Goal: Task Accomplishment & Management: Use online tool/utility

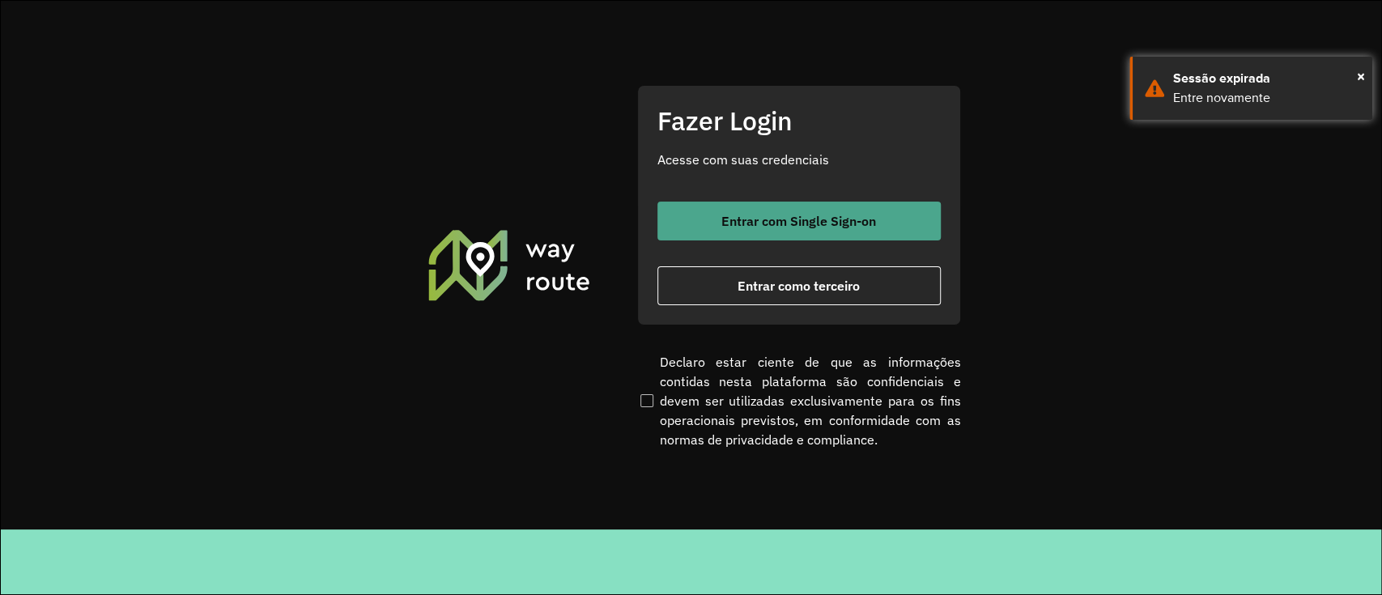
click at [842, 223] on span "Entrar com Single Sign-on" at bounding box center [799, 221] width 155 height 13
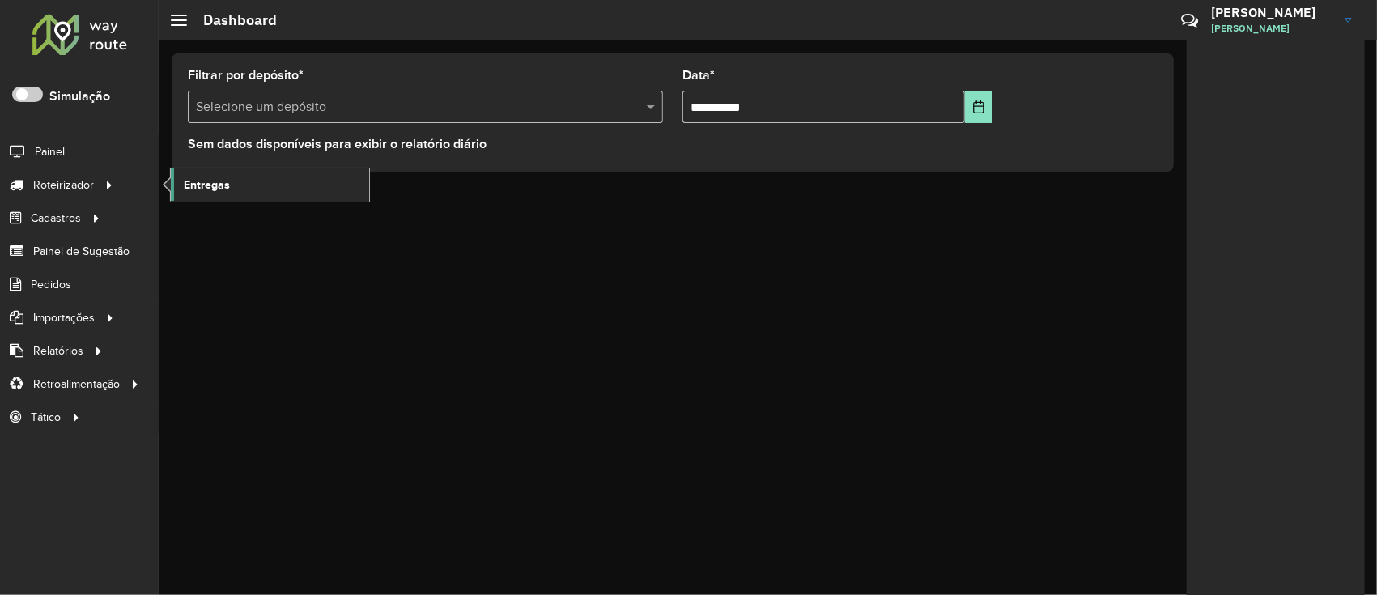
click at [199, 193] on link "Entregas" at bounding box center [270, 184] width 198 height 32
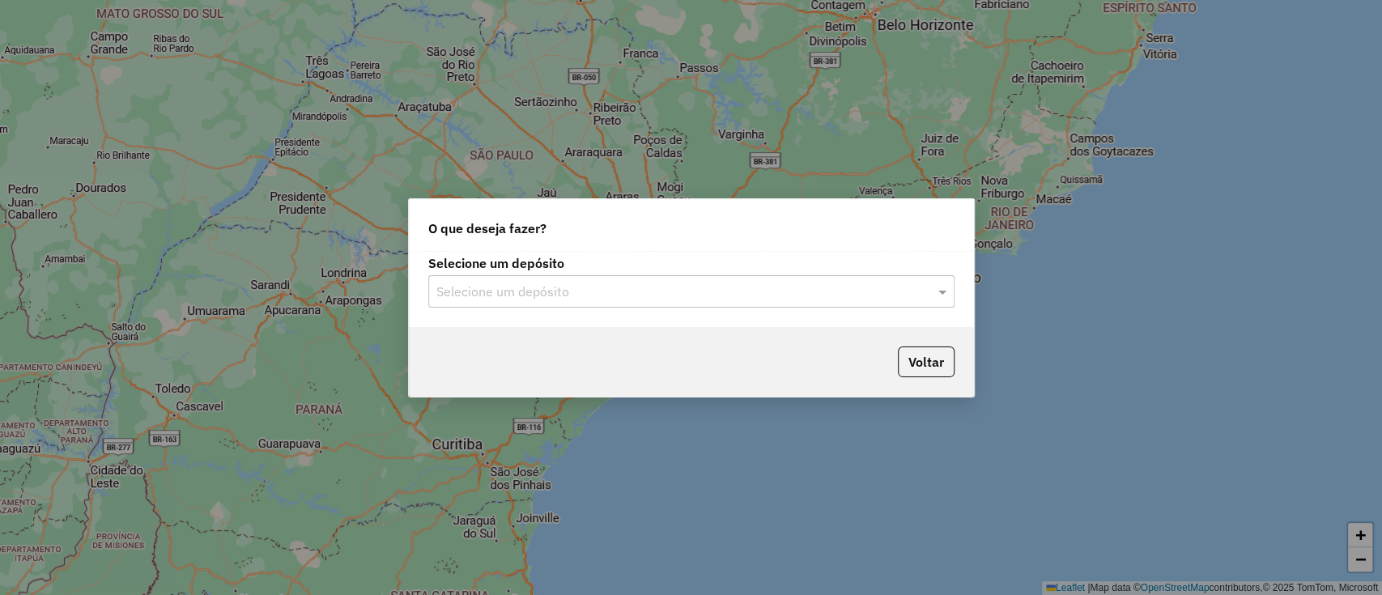
click at [564, 296] on input "text" at bounding box center [675, 292] width 478 height 19
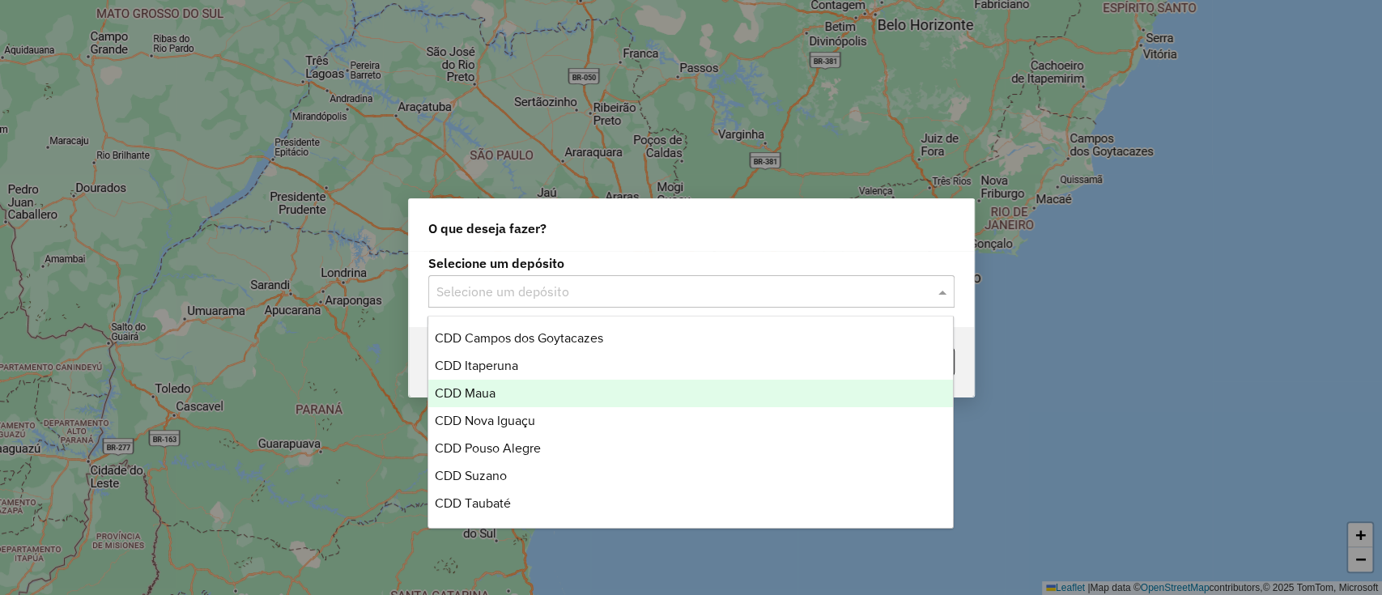
click at [542, 405] on div "CDD Maua" at bounding box center [690, 394] width 525 height 28
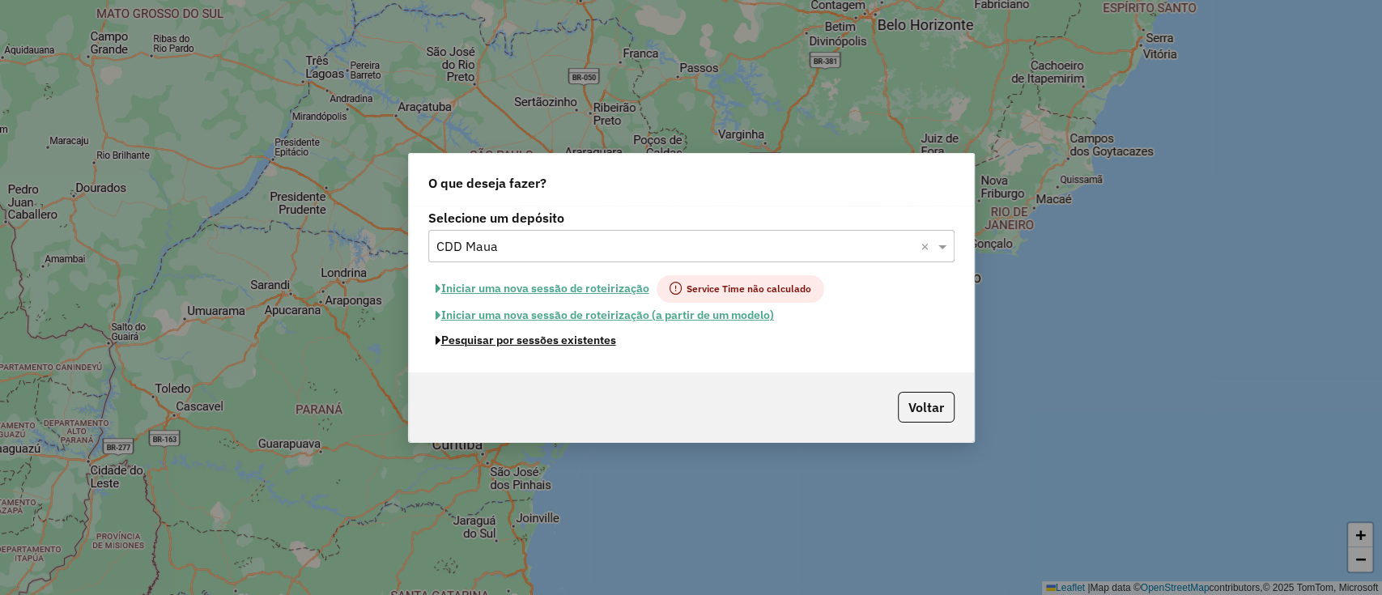
click at [560, 343] on button "Pesquisar por sessões existentes" at bounding box center [525, 340] width 195 height 25
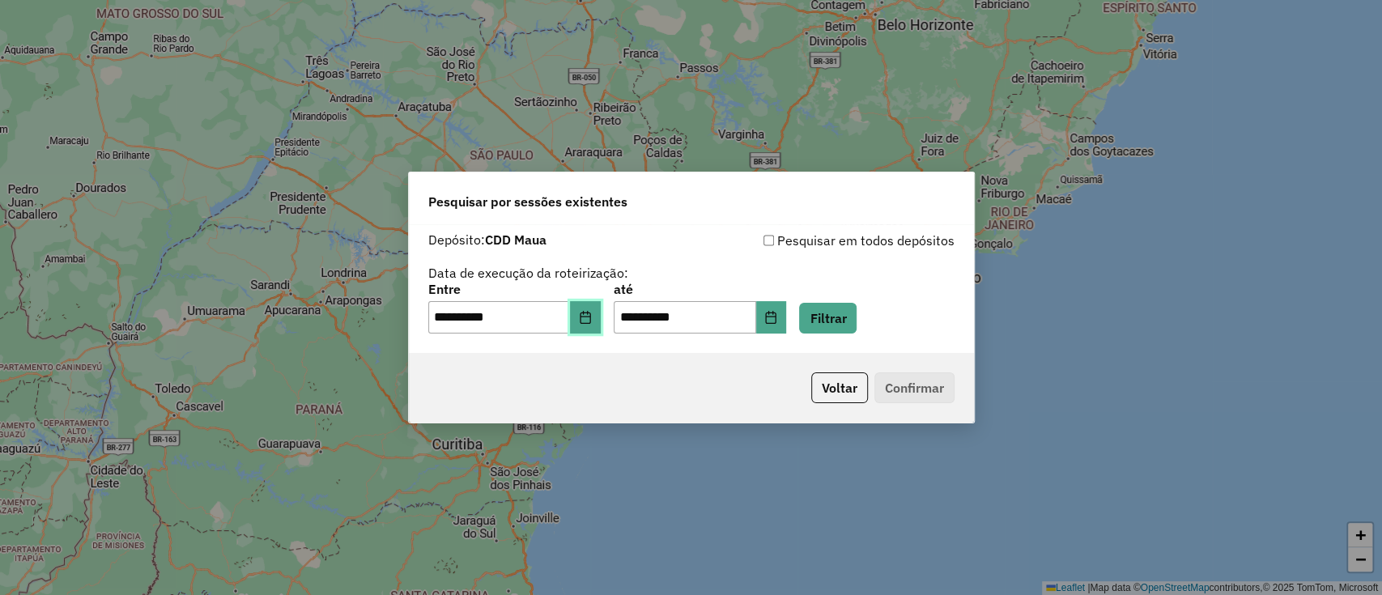
click at [601, 326] on button "Choose Date" at bounding box center [585, 317] width 31 height 32
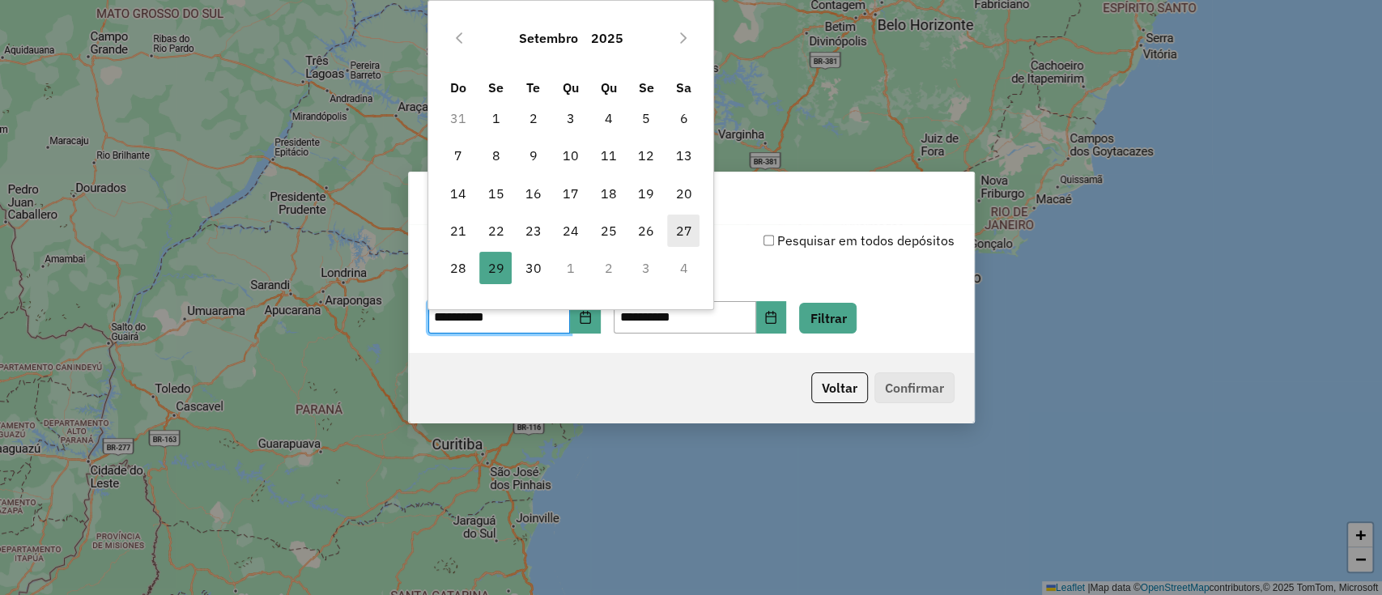
click at [688, 230] on span "27" at bounding box center [683, 231] width 32 height 32
type input "**********"
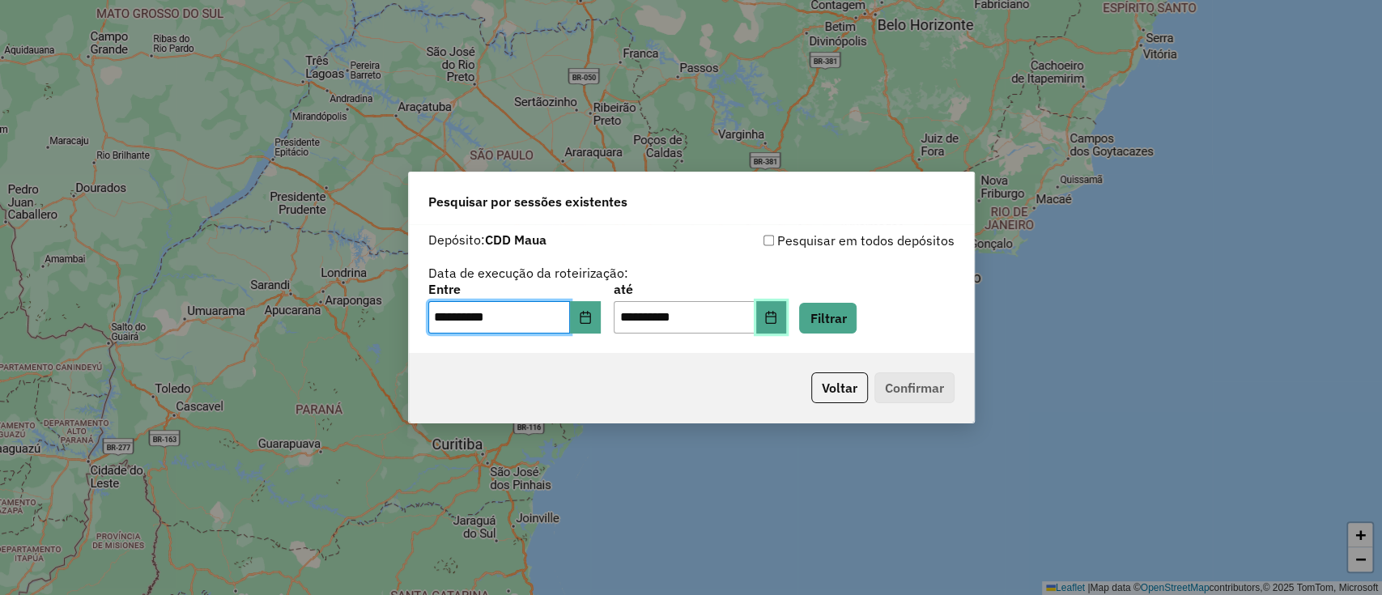
click at [787, 326] on button "Choose Date" at bounding box center [771, 317] width 31 height 32
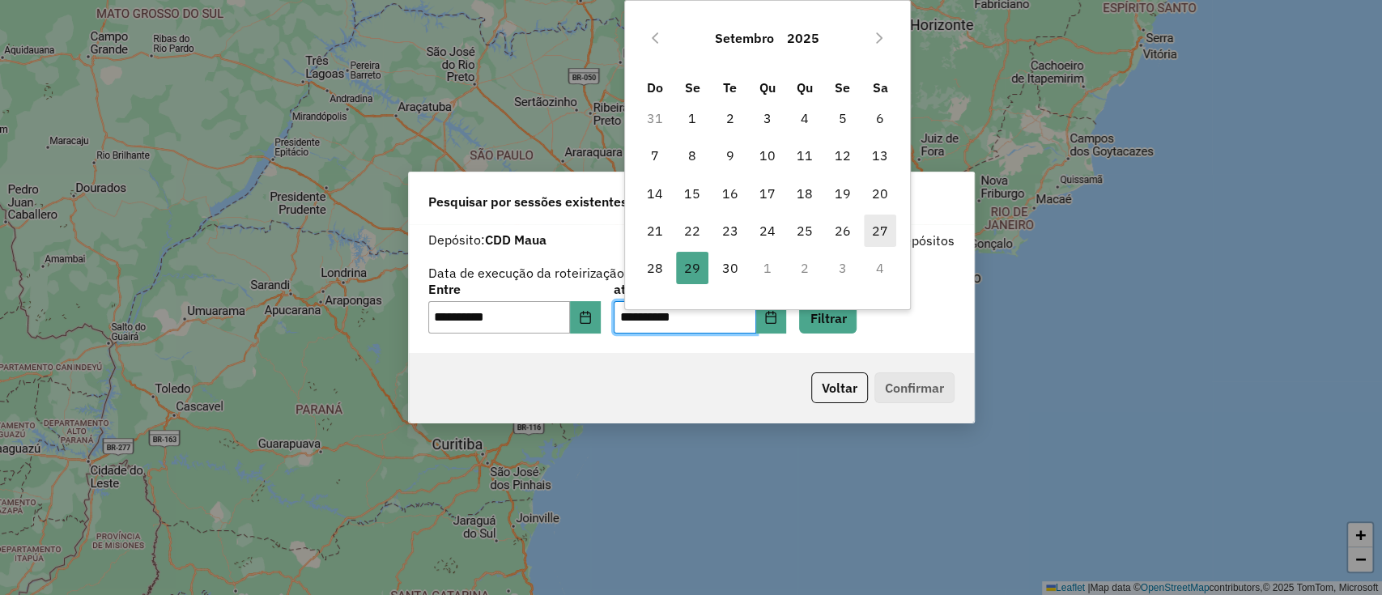
click at [876, 226] on span "27" at bounding box center [880, 231] width 32 height 32
type input "**********"
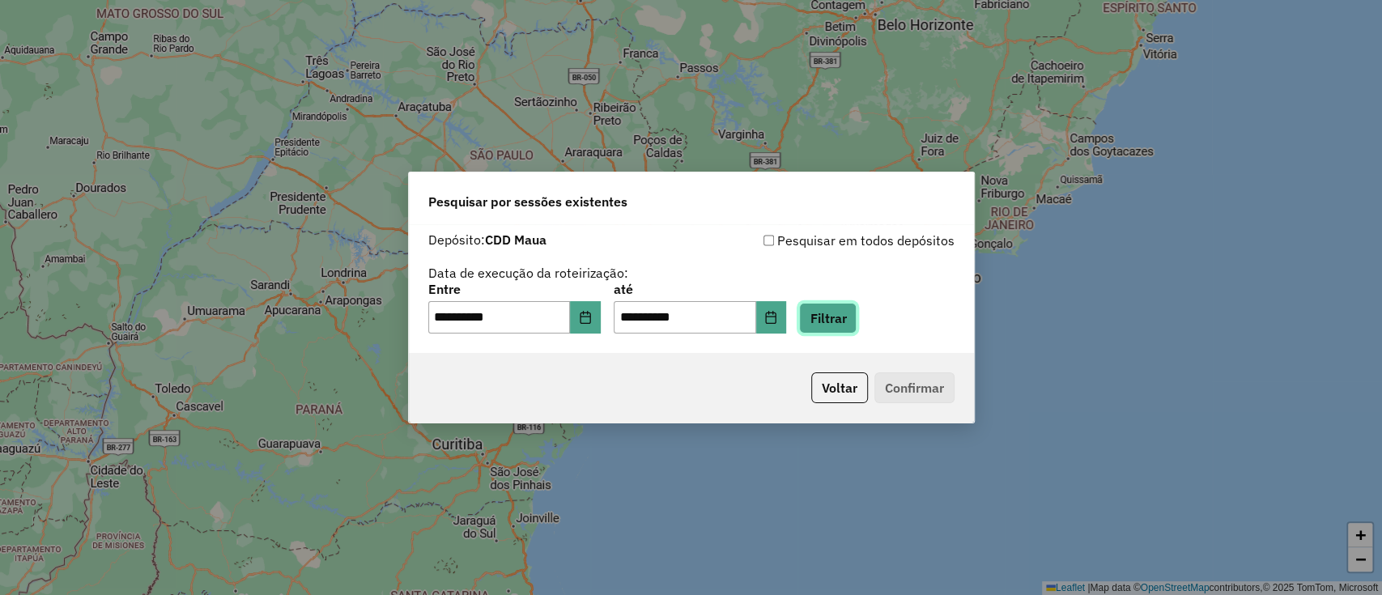
click at [848, 324] on button "Filtrar" at bounding box center [827, 318] width 57 height 31
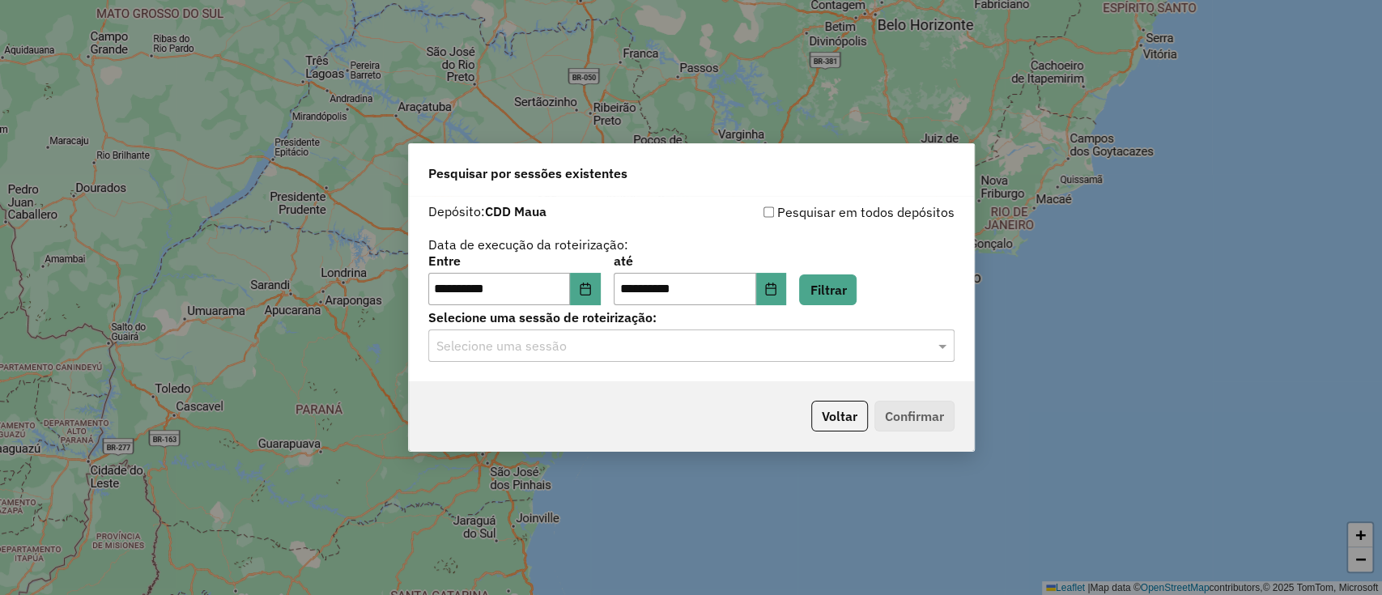
click at [828, 338] on input "text" at bounding box center [675, 346] width 478 height 19
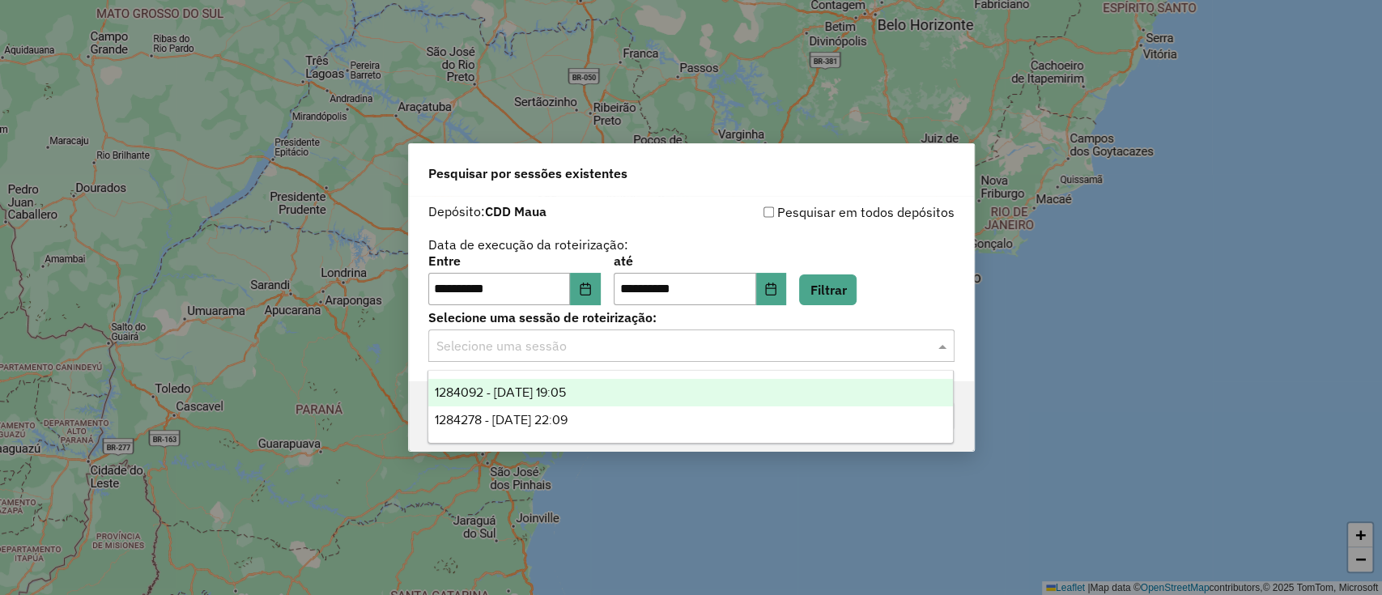
click at [691, 397] on div "1284092 - 27/09/2025 19:05" at bounding box center [690, 393] width 525 height 28
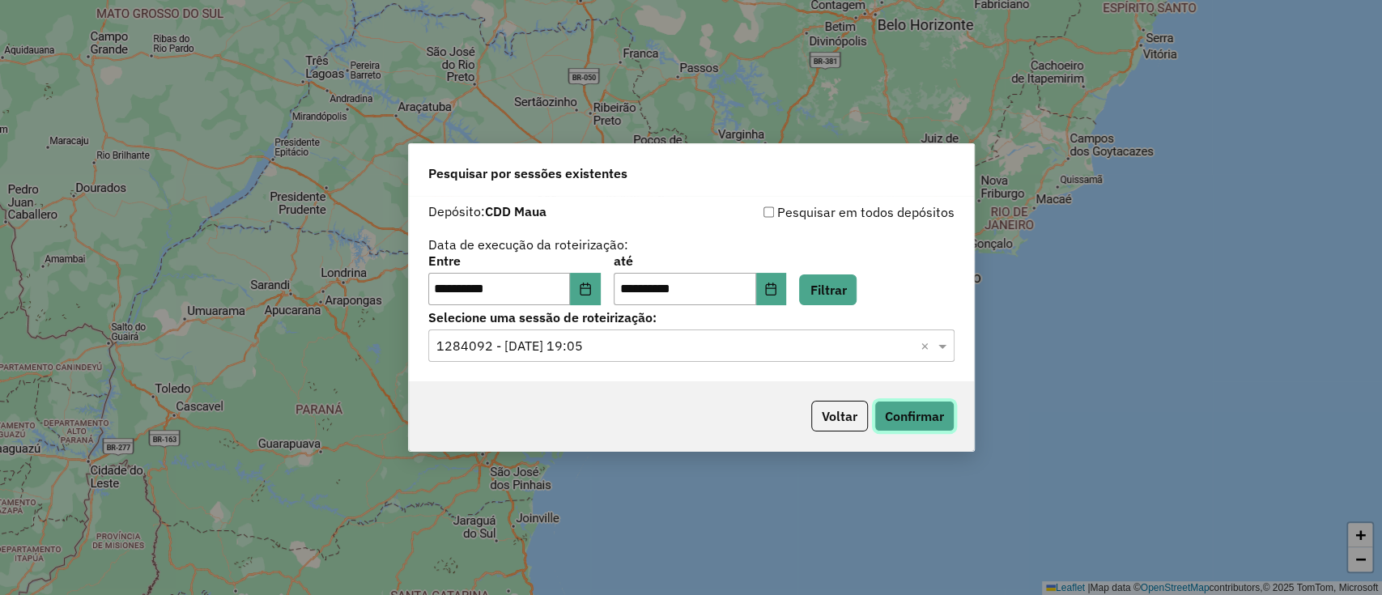
click at [920, 411] on button "Confirmar" at bounding box center [915, 416] width 80 height 31
click at [777, 283] on icon "Choose Date" at bounding box center [770, 289] width 13 height 13
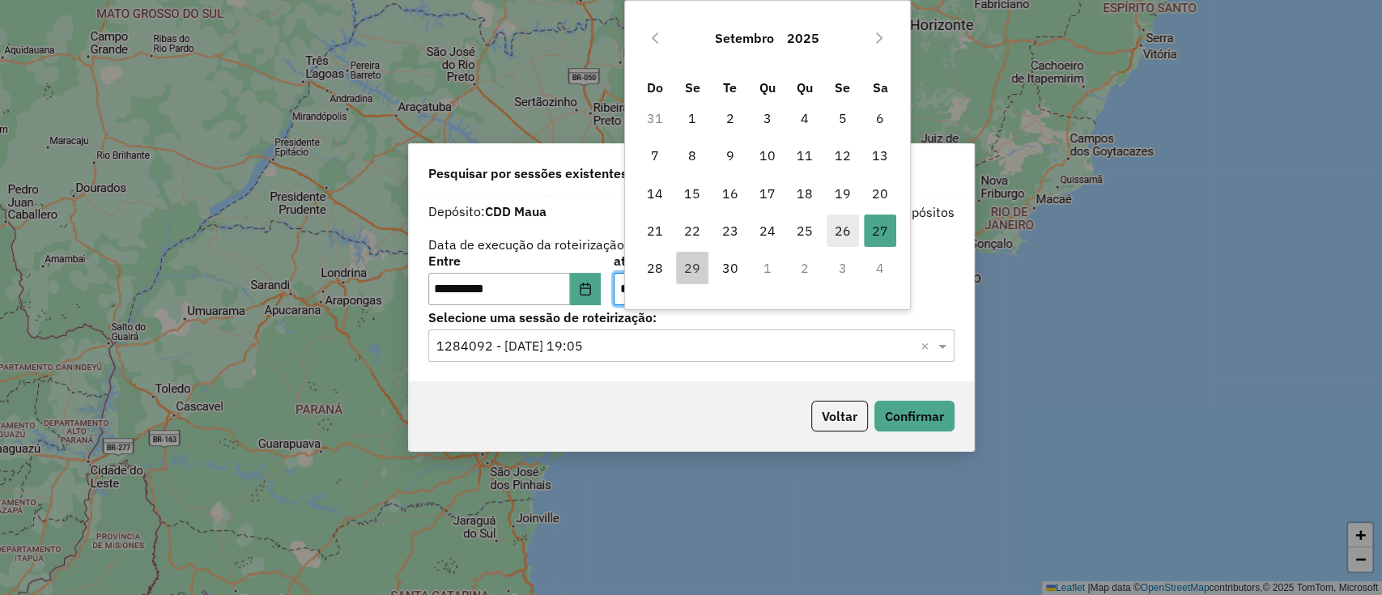
click at [839, 230] on span "26" at bounding box center [843, 231] width 32 height 32
type input "**********"
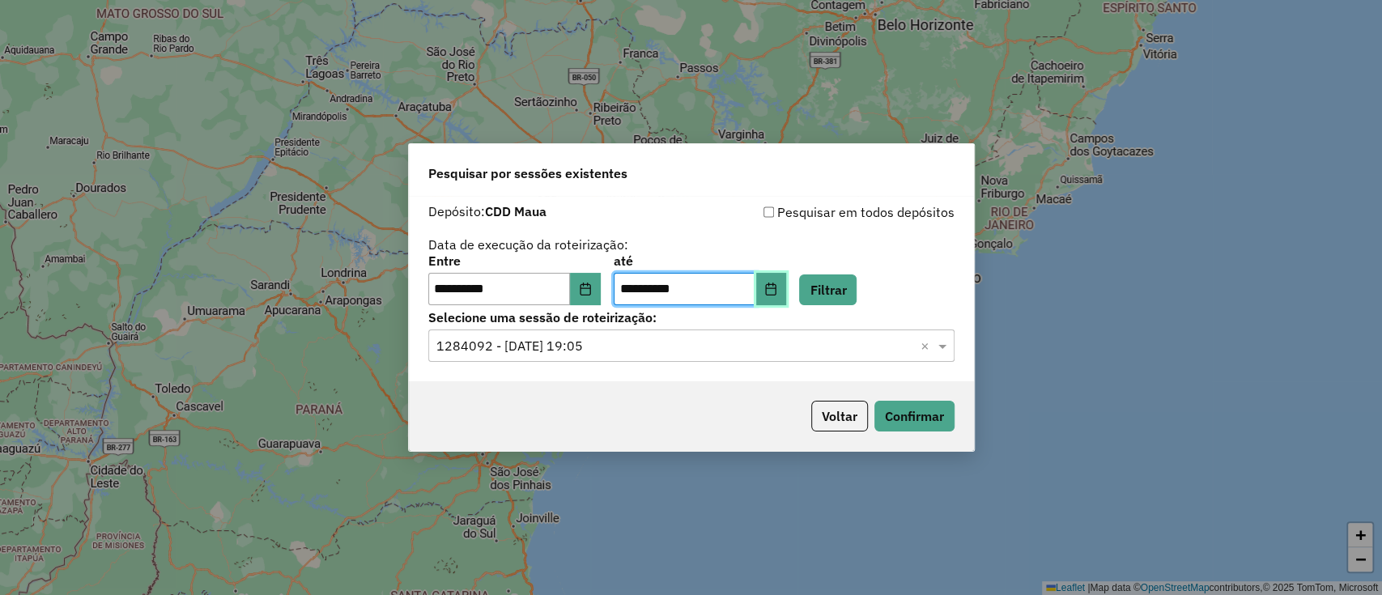
click at [777, 287] on icon "Choose Date" at bounding box center [770, 289] width 13 height 13
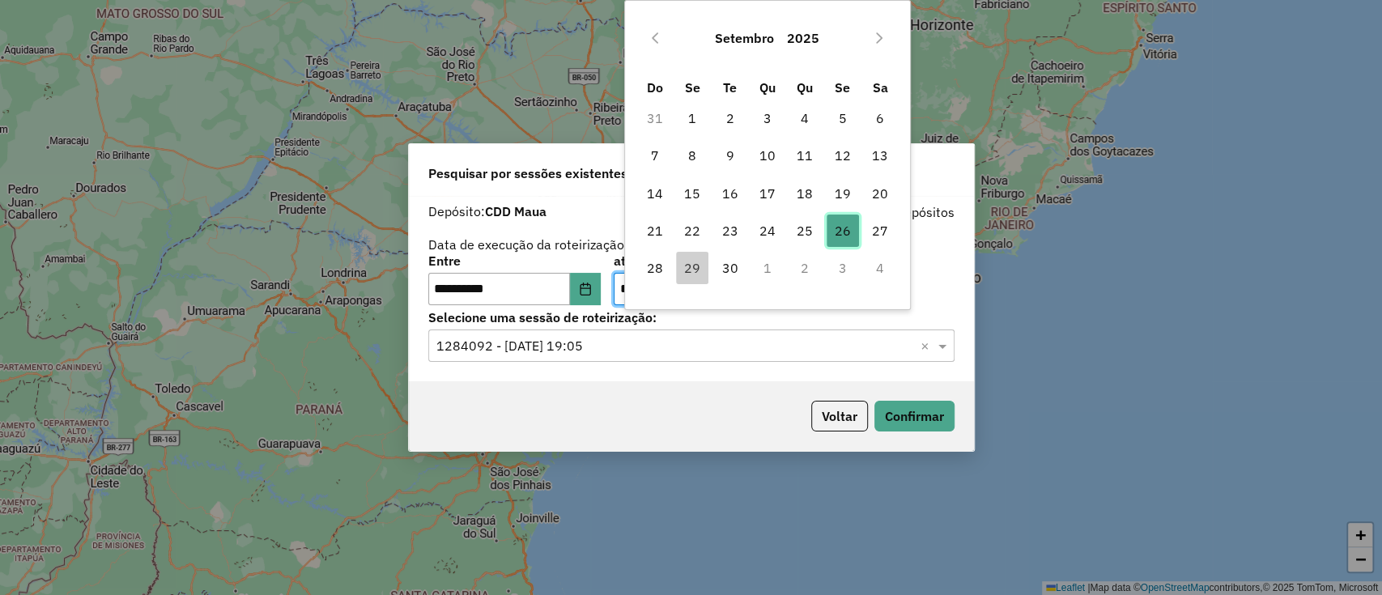
click at [842, 228] on span "26" at bounding box center [843, 231] width 32 height 32
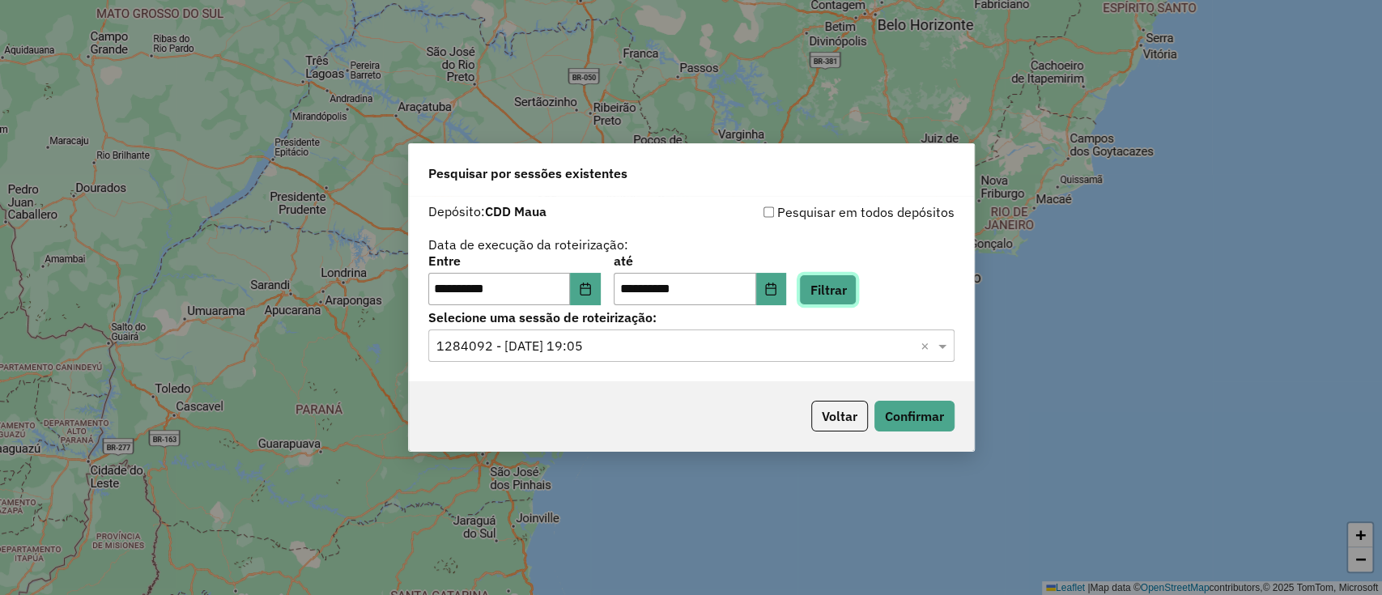
click at [829, 285] on button "Filtrar" at bounding box center [827, 290] width 57 height 31
click at [660, 347] on input "text" at bounding box center [675, 346] width 478 height 19
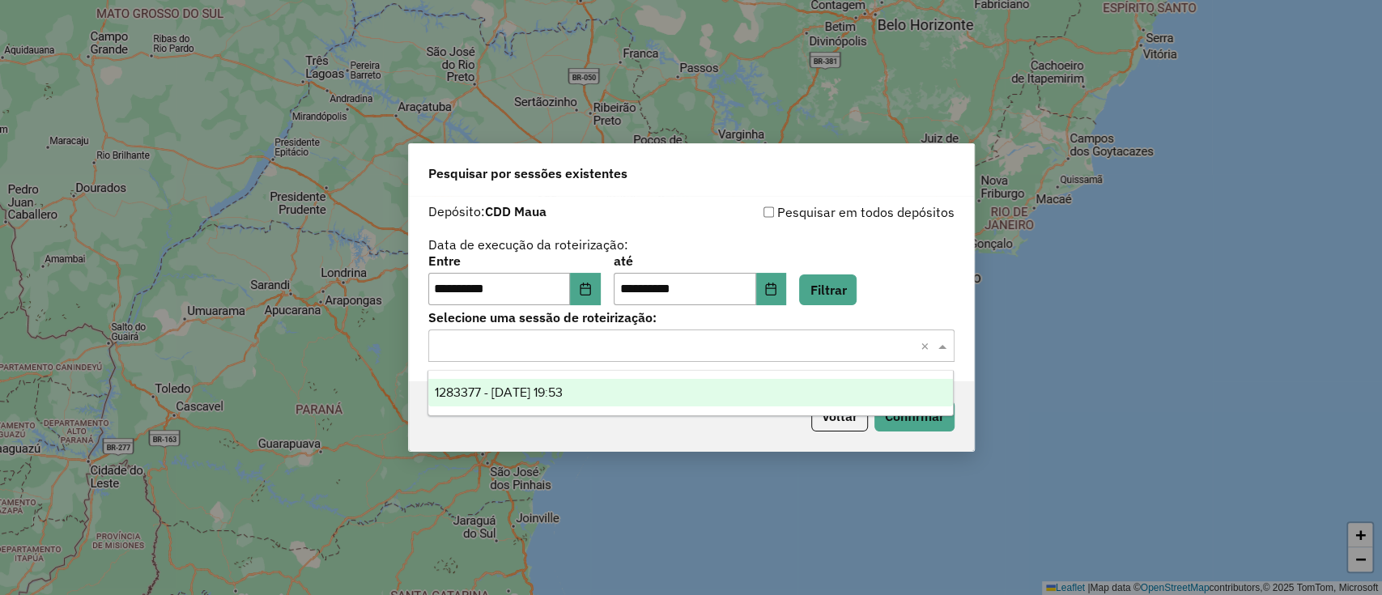
click at [637, 386] on div "1283377 - 26/09/2025 19:53" at bounding box center [690, 393] width 525 height 28
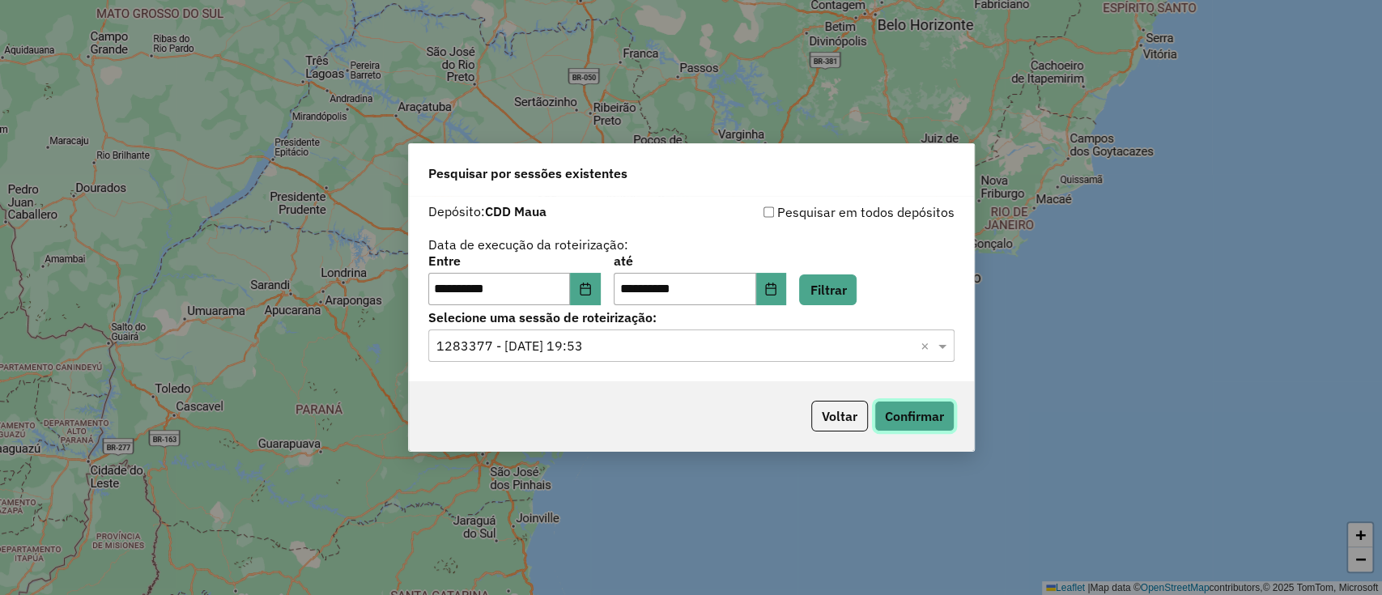
click at [886, 418] on button "Confirmar" at bounding box center [915, 416] width 80 height 31
click at [590, 284] on icon "Choose Date" at bounding box center [585, 289] width 11 height 13
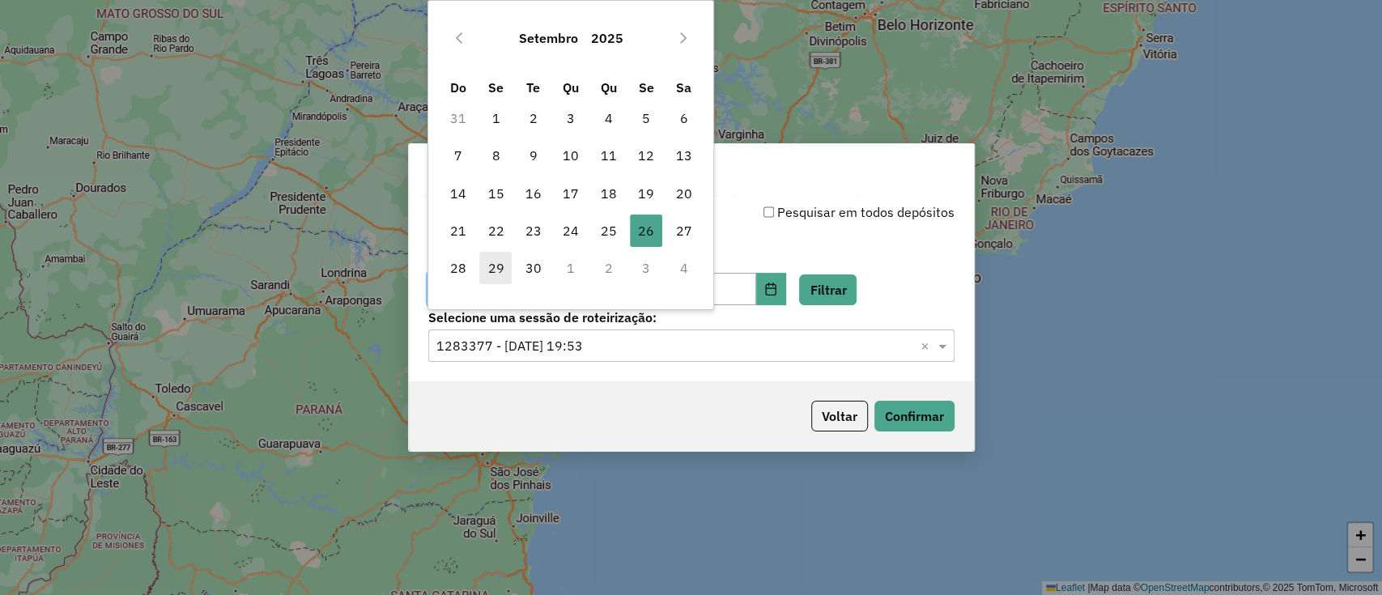
click at [493, 271] on span "29" at bounding box center [495, 268] width 32 height 32
type input "**********"
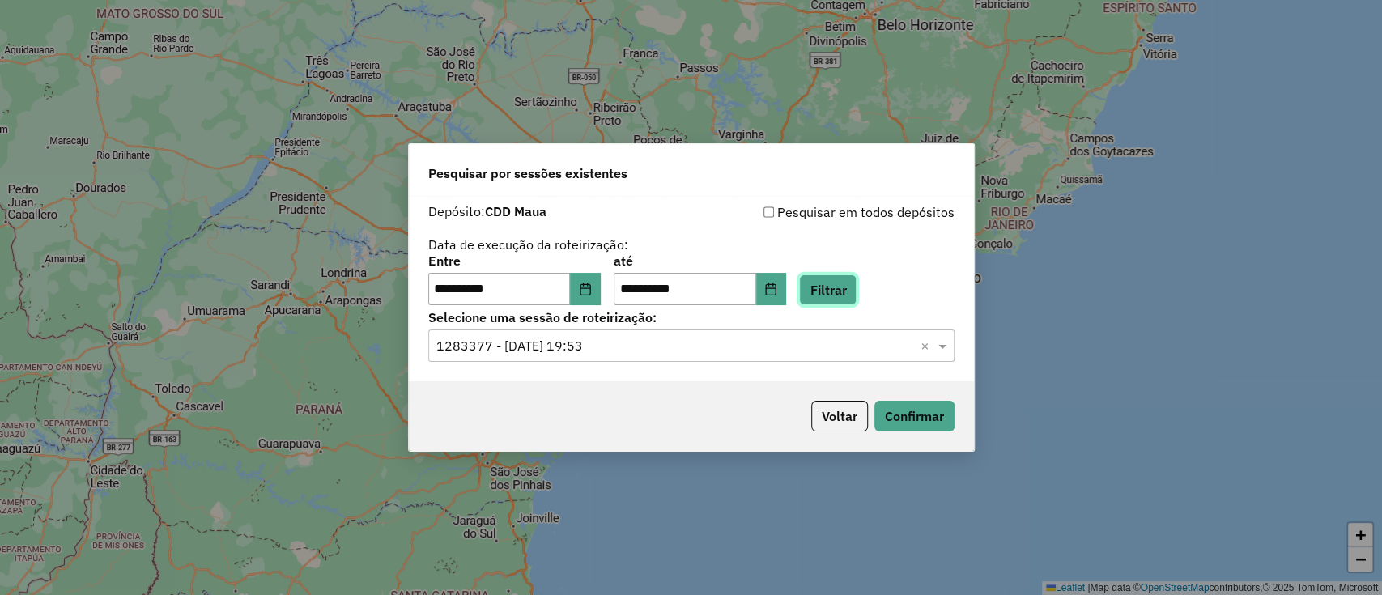
click at [857, 282] on button "Filtrar" at bounding box center [827, 290] width 57 height 31
click at [659, 349] on input "text" at bounding box center [675, 346] width 478 height 19
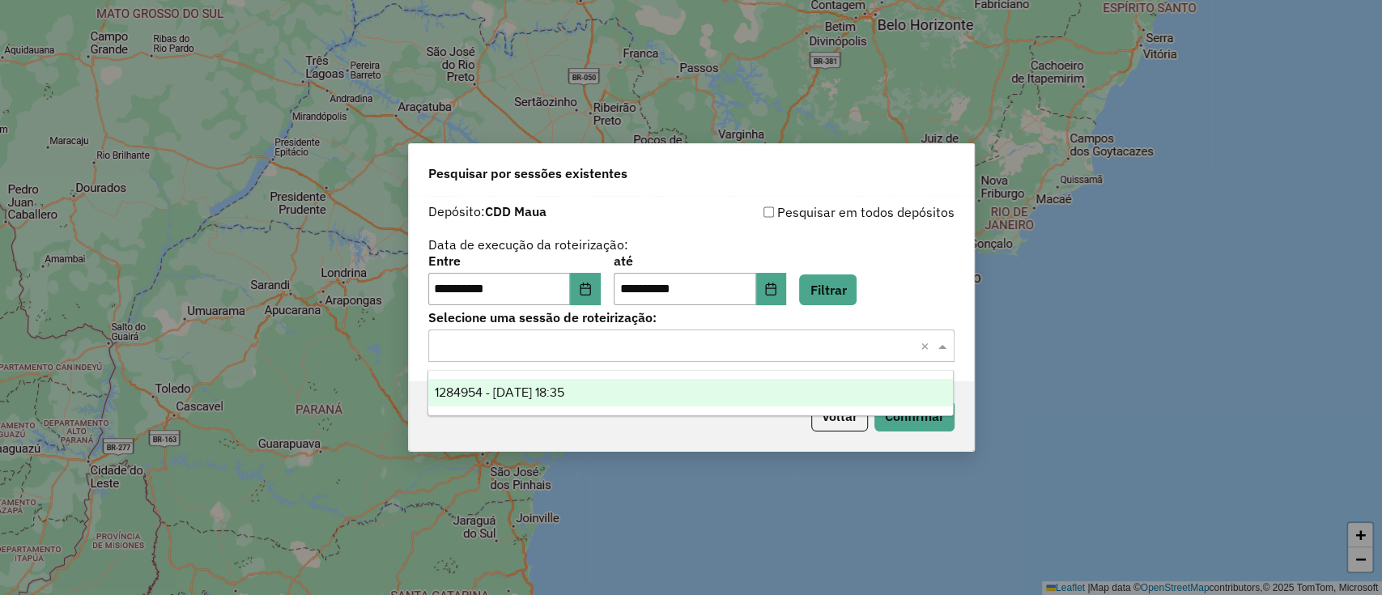
click at [643, 385] on div "1284954 - 29/09/2025 18:35" at bounding box center [690, 393] width 525 height 28
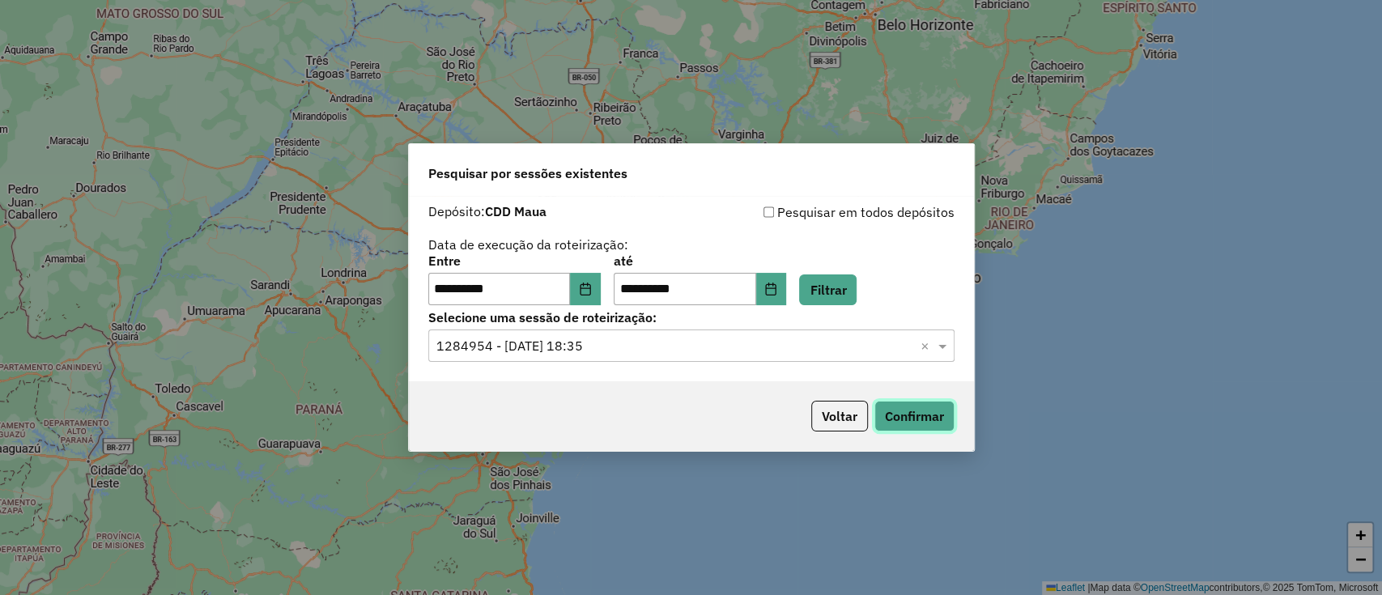
click at [916, 412] on button "Confirmar" at bounding box center [915, 416] width 80 height 31
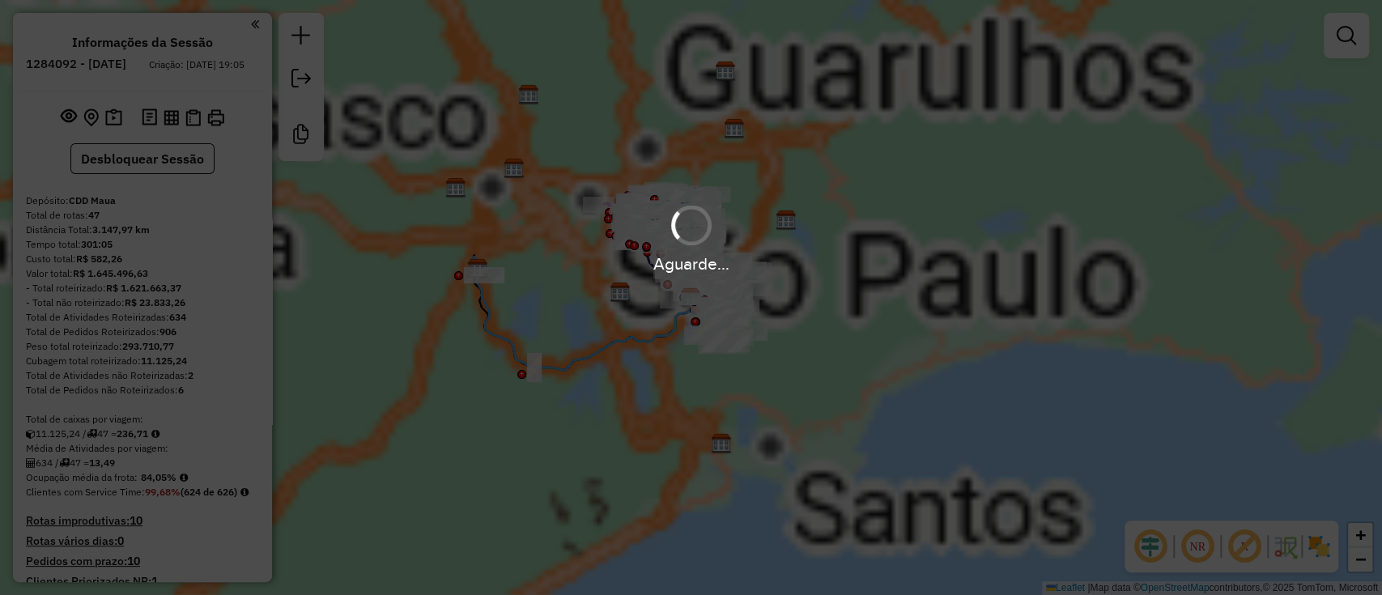
click at [1151, 547] on em at bounding box center [1150, 546] width 39 height 39
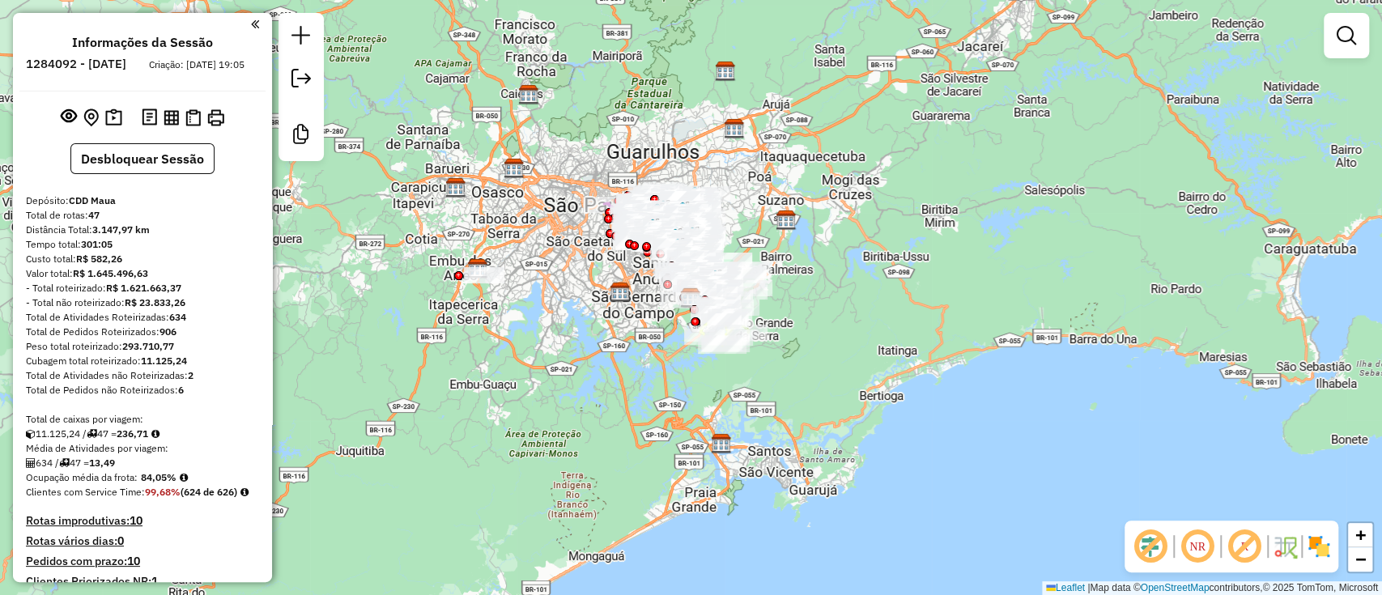
click at [1238, 548] on em at bounding box center [1244, 546] width 39 height 39
click at [1318, 540] on img at bounding box center [1319, 547] width 26 height 26
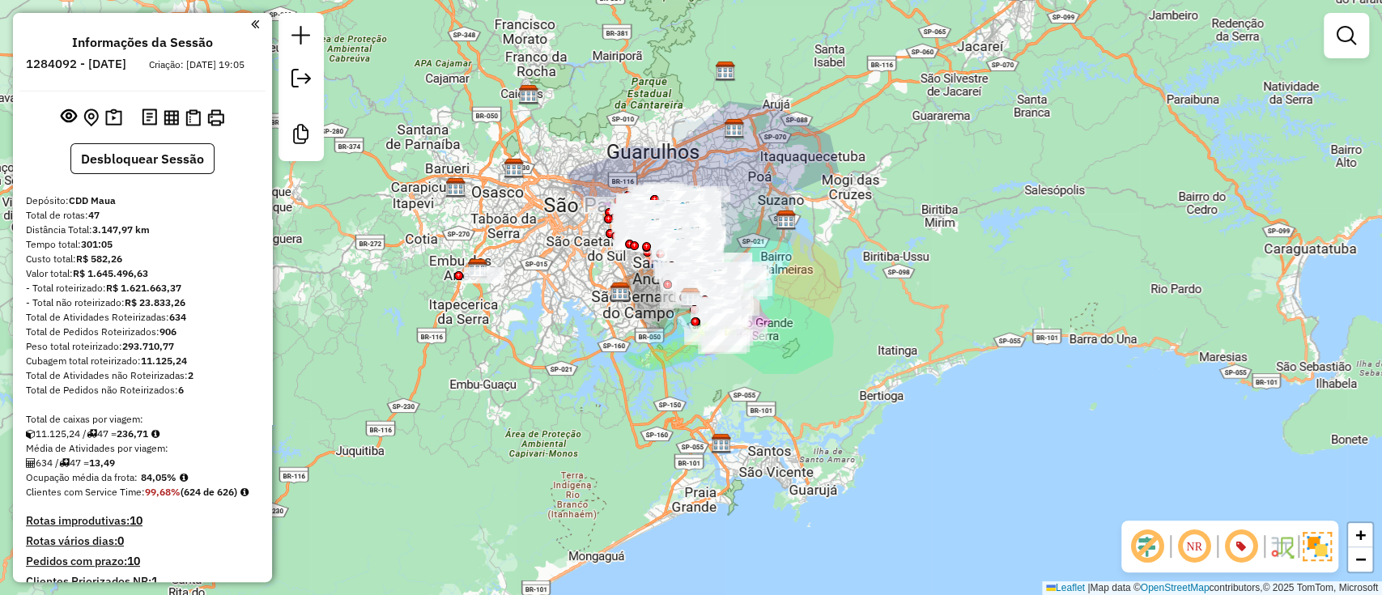
scroll to position [2907, 0]
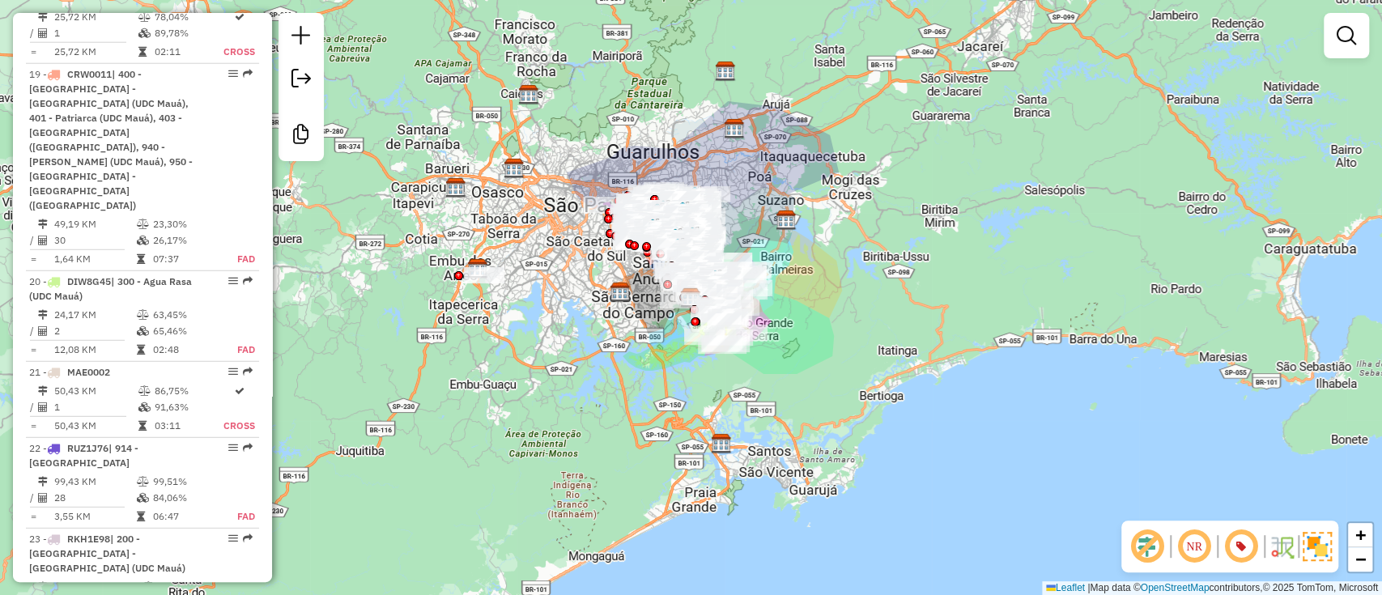
select select "**********"
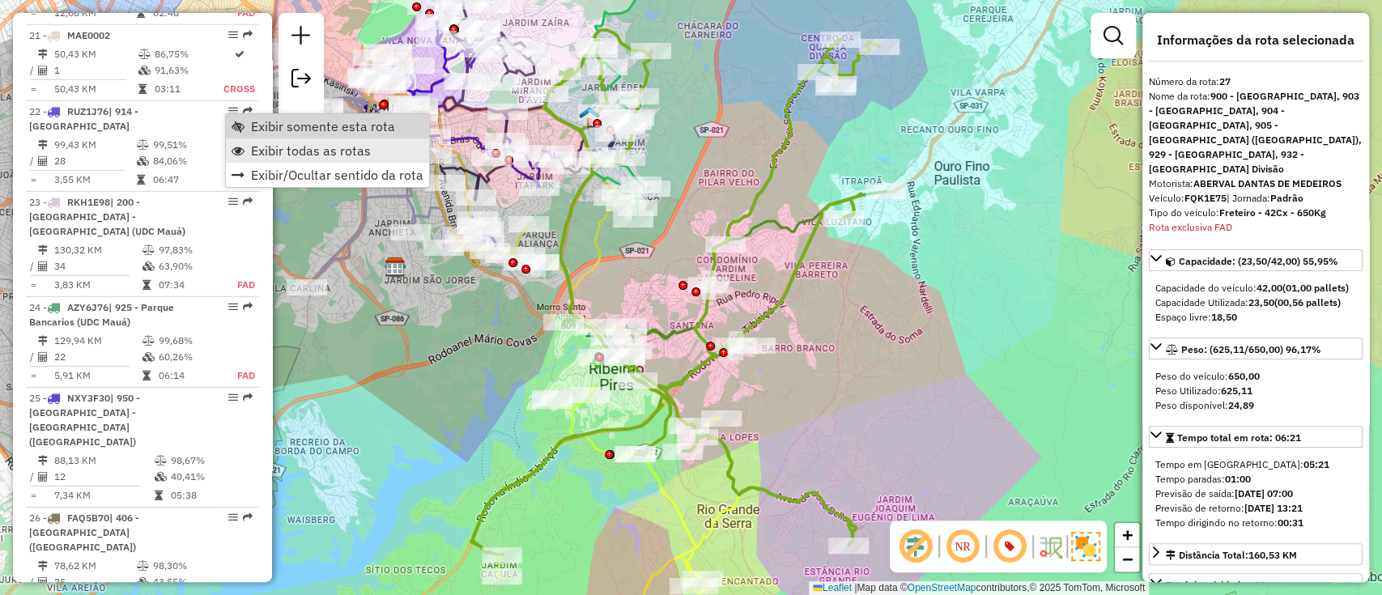
scroll to position [3272, 0]
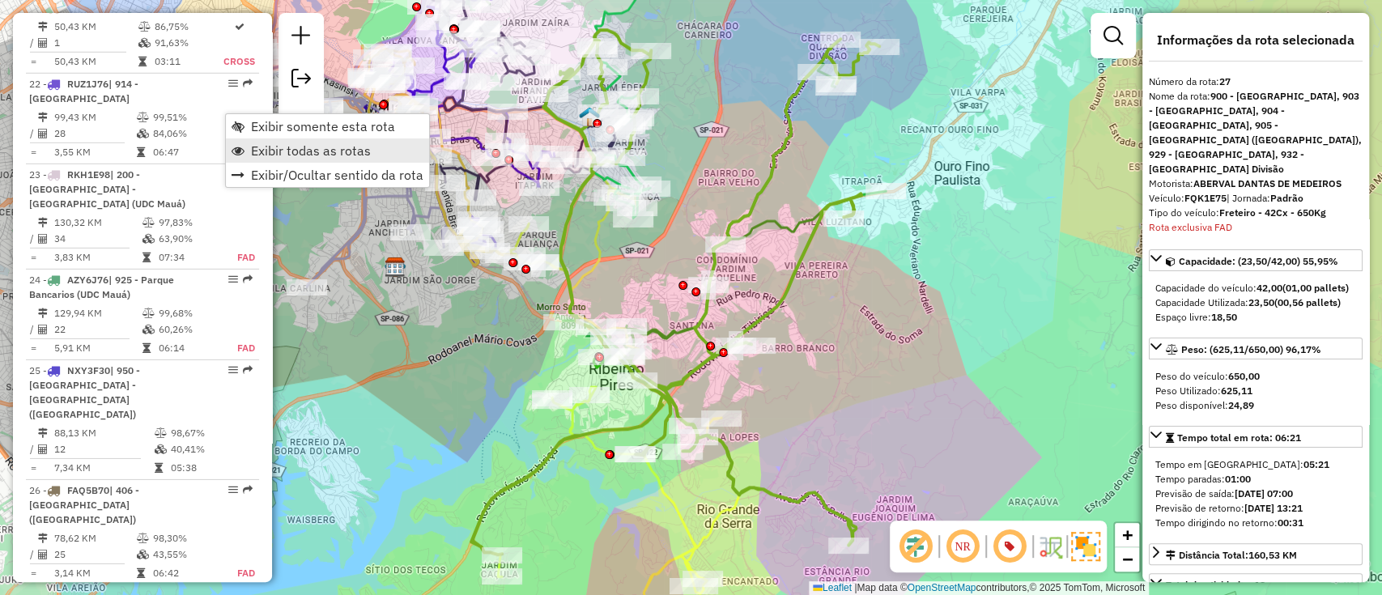
click at [258, 147] on span "Exibir todas as rotas" at bounding box center [311, 150] width 120 height 13
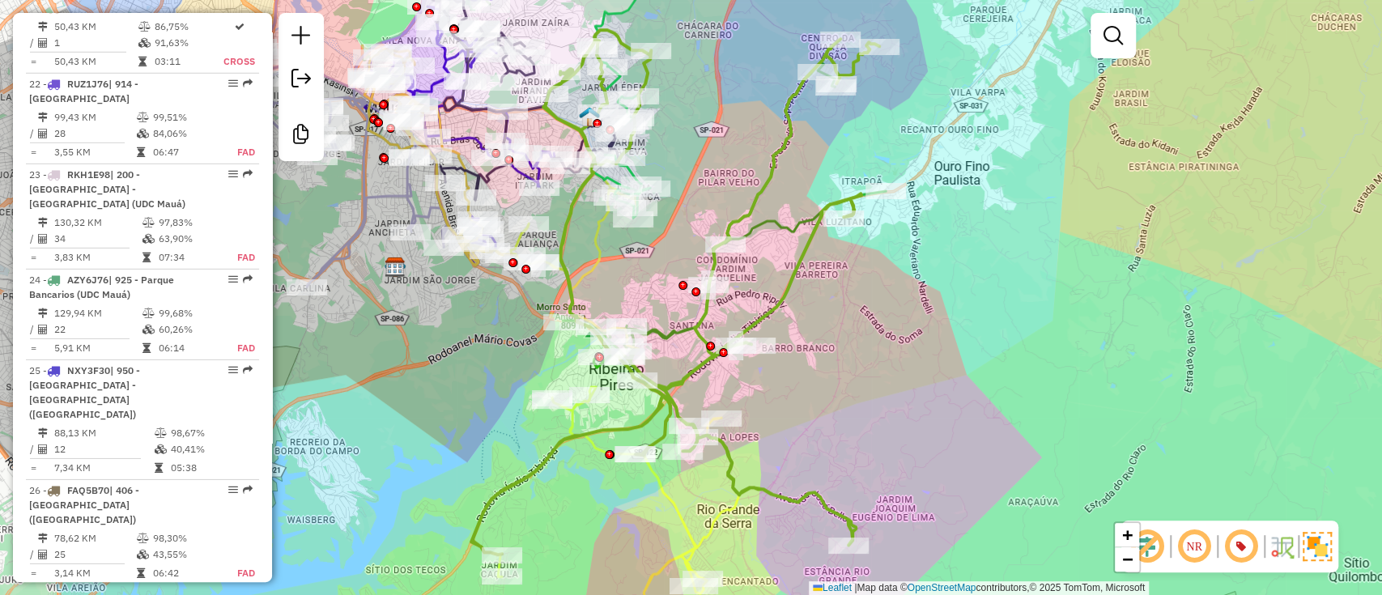
select select "**********"
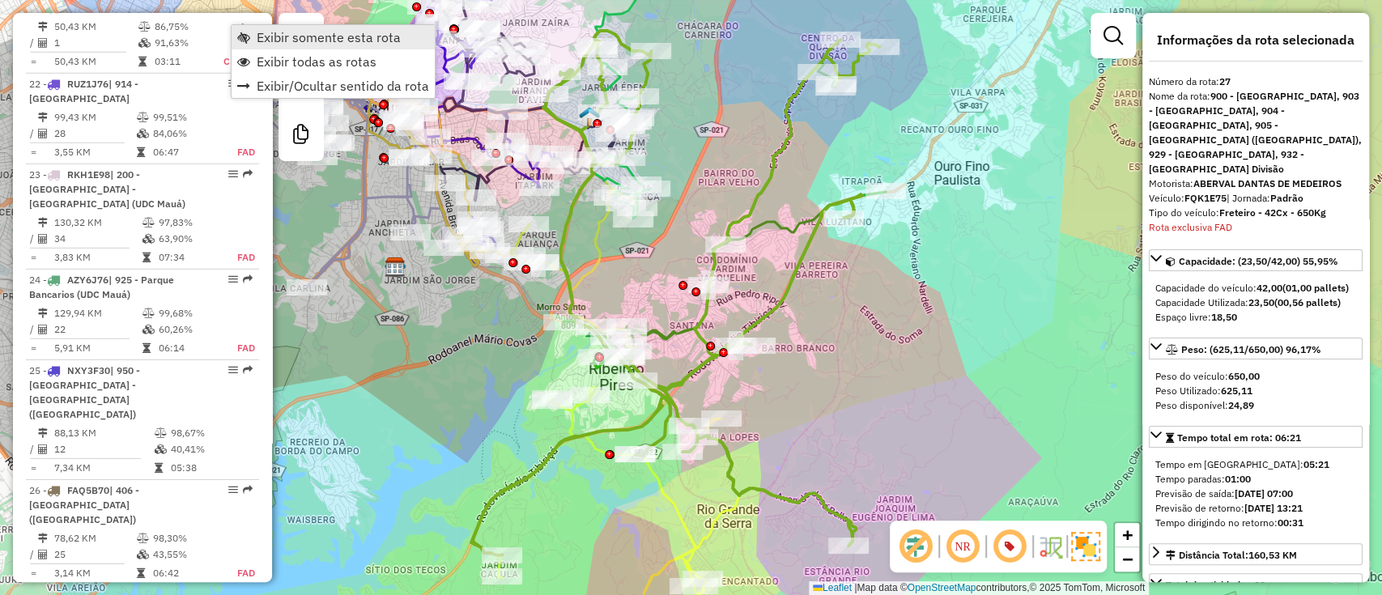
click at [267, 36] on span "Exibir somente esta rota" at bounding box center [329, 37] width 144 height 13
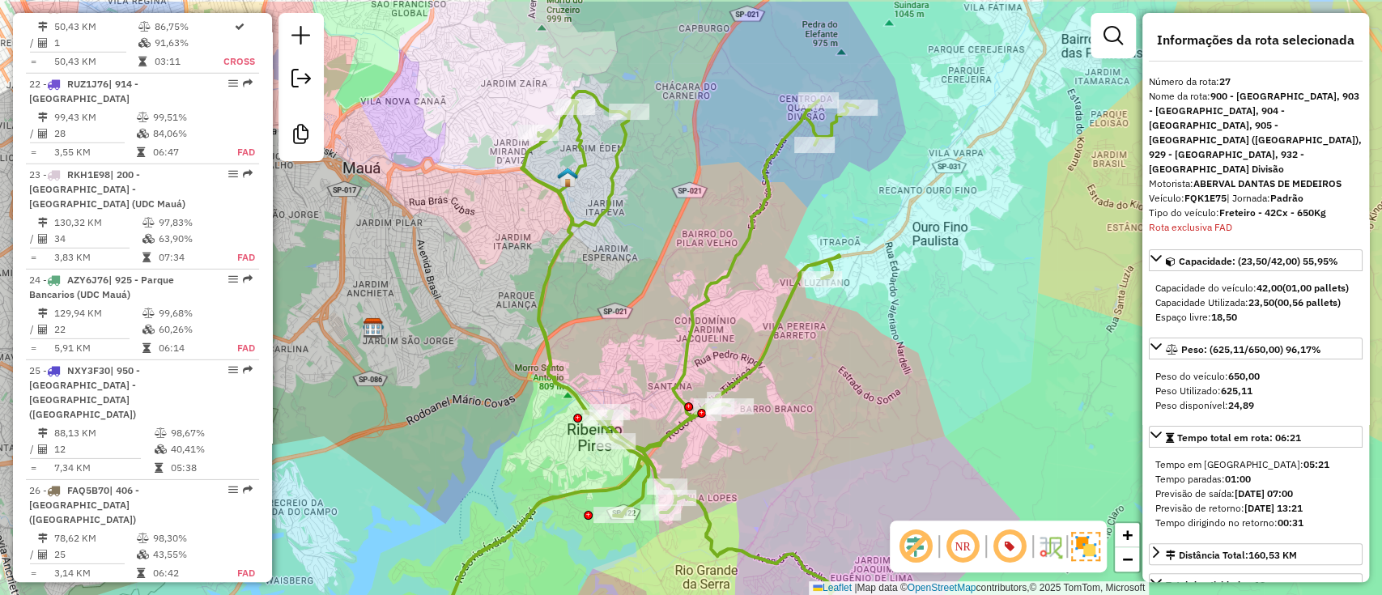
drag, startPoint x: 692, startPoint y: 214, endPoint x: 667, endPoint y: 261, distance: 52.9
click at [672, 269] on div "Janela de atendimento Grade de atendimento Capacidade Transportadoras Veículos …" at bounding box center [691, 297] width 1382 height 595
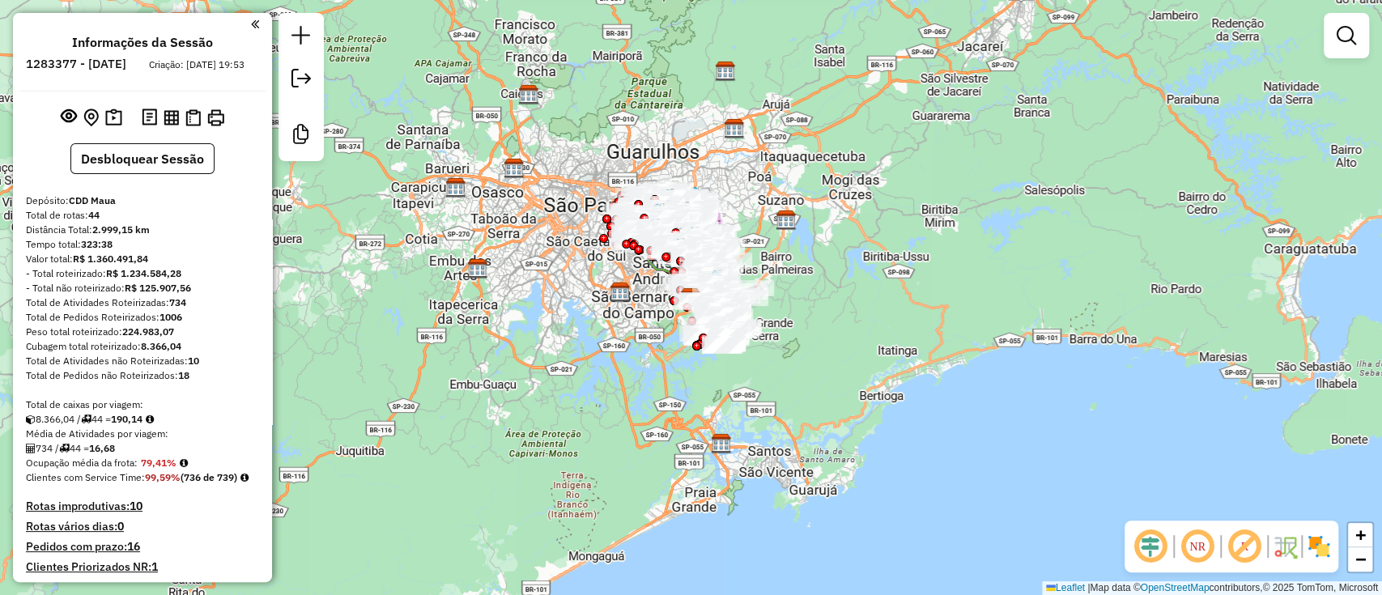
click at [1164, 554] on em at bounding box center [1150, 546] width 39 height 39
click at [1234, 536] on em at bounding box center [1244, 546] width 39 height 39
click at [1320, 541] on img at bounding box center [1319, 547] width 26 height 26
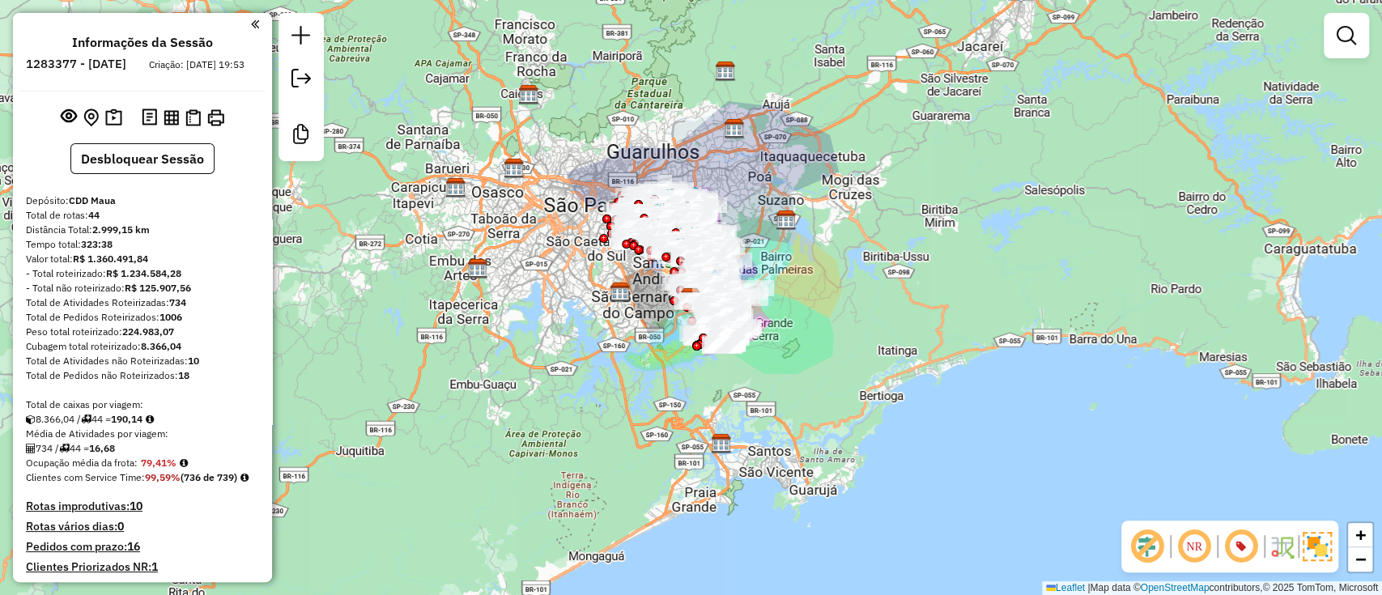
scroll to position [2799, 0]
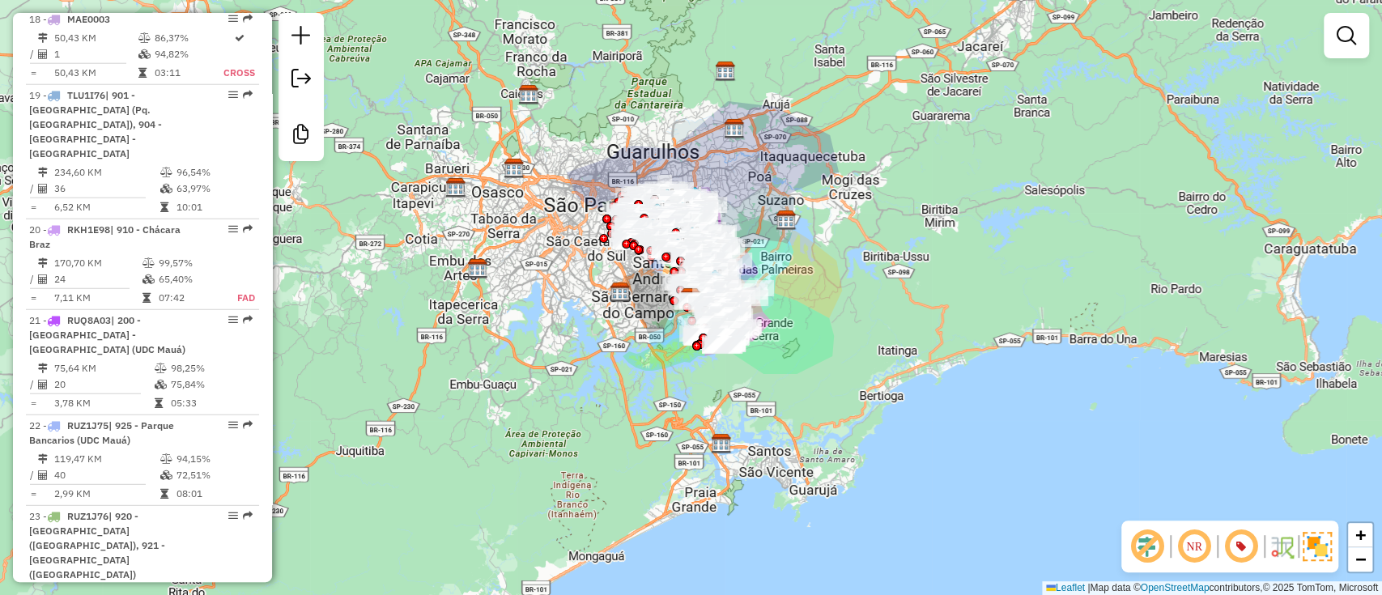
select select "**********"
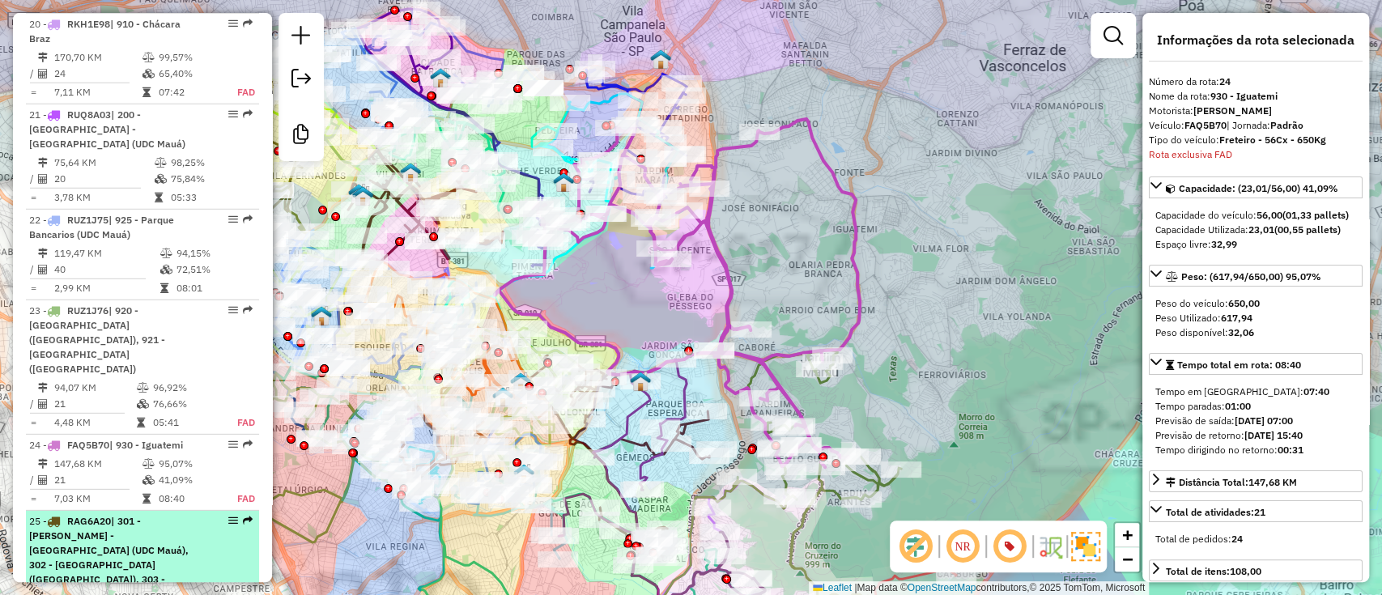
scroll to position [3072, 0]
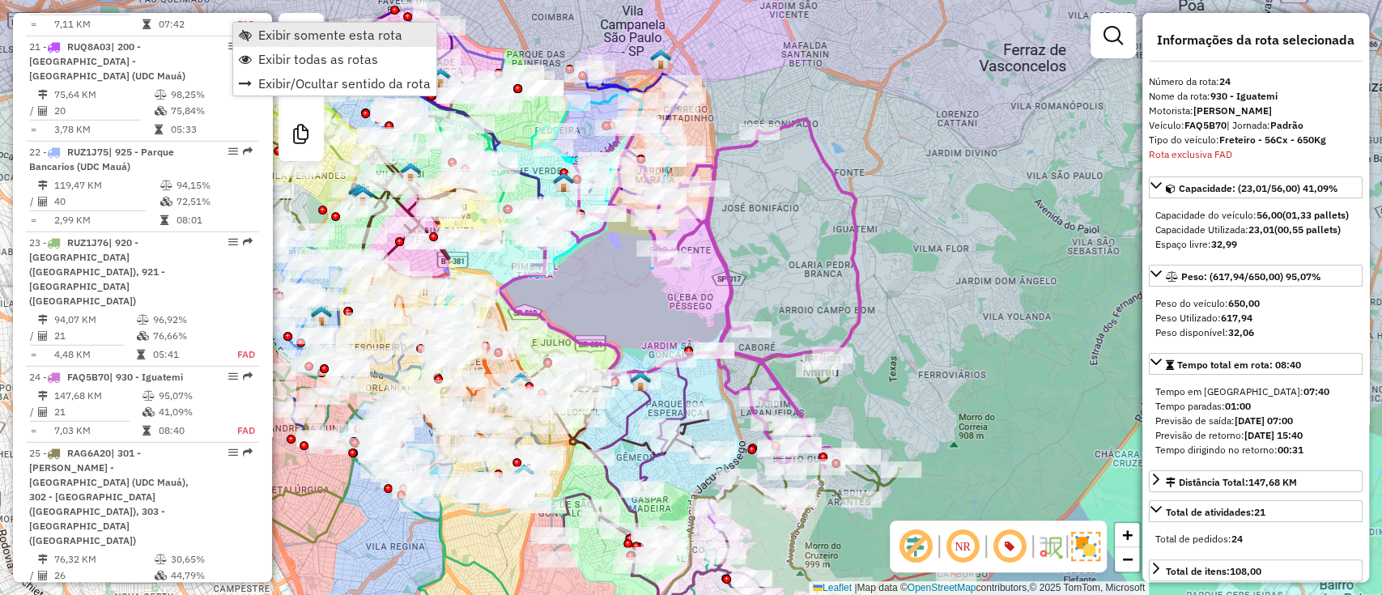
click at [305, 43] on link "Exibir somente esta rota" at bounding box center [334, 35] width 203 height 24
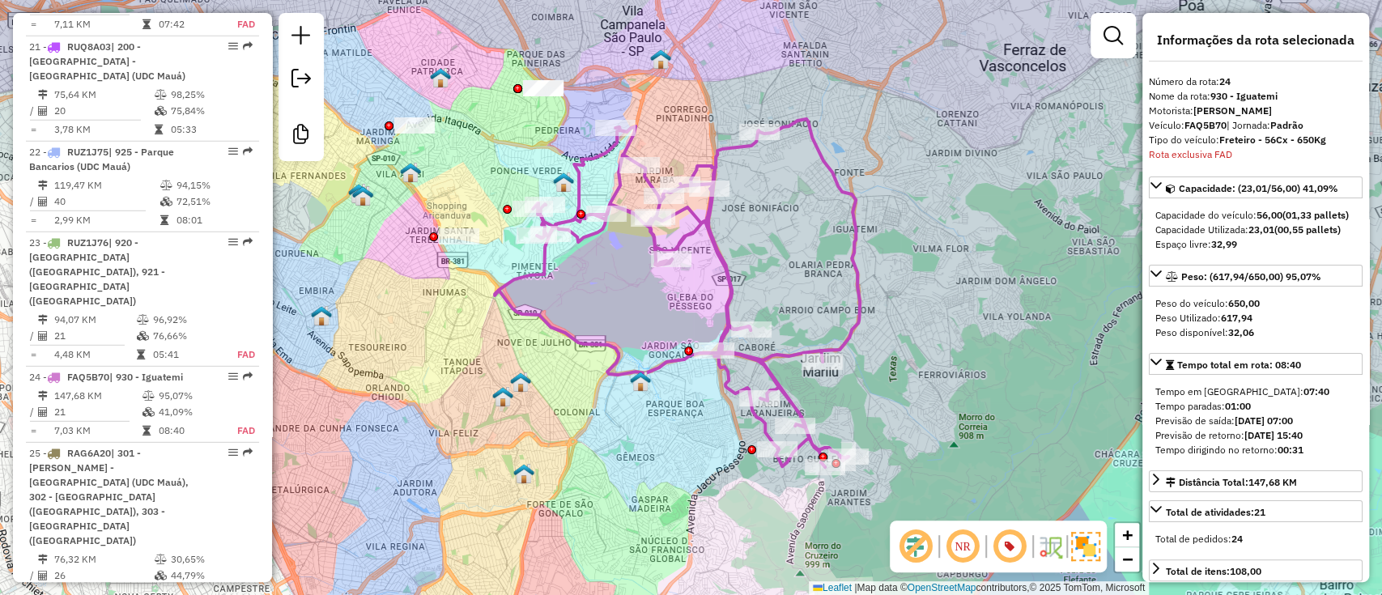
scroll to position [0, 0]
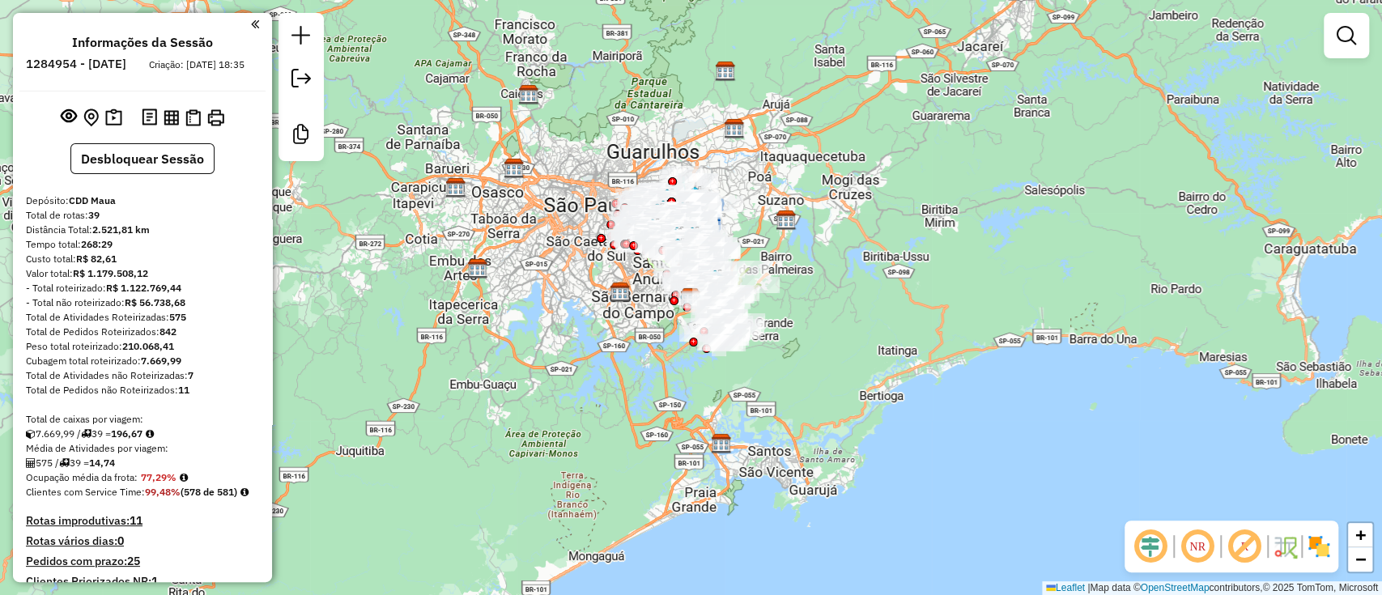
click at [1152, 549] on em at bounding box center [1150, 546] width 39 height 39
click at [1237, 549] on em at bounding box center [1244, 546] width 39 height 39
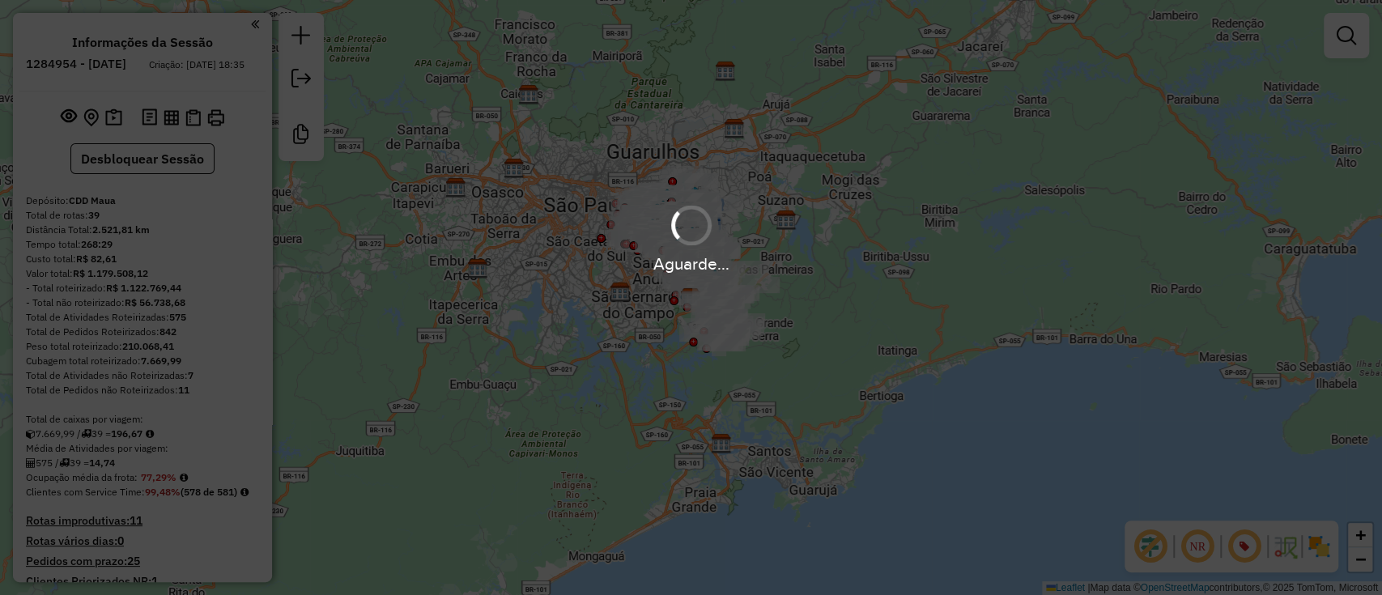
click at [1325, 543] on hb-app "Aguarde... Pop-up bloqueado! Seu navegador bloqueou automáticamente a abertura …" at bounding box center [691, 297] width 1382 height 595
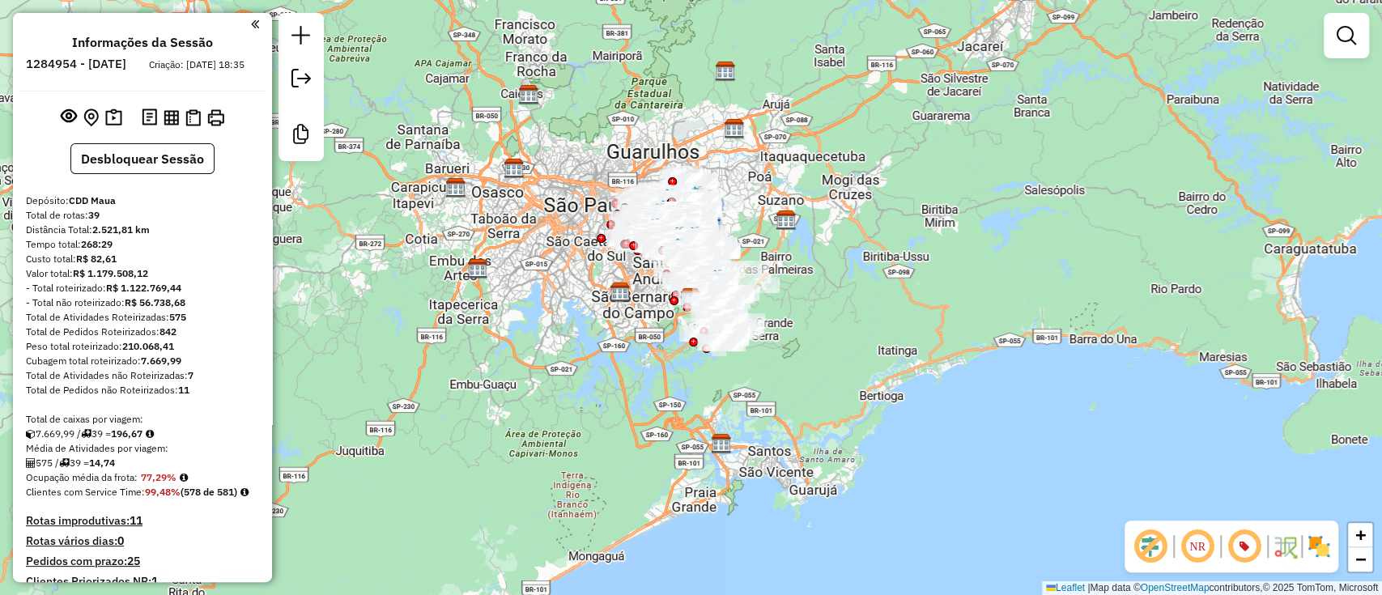
click at [930, 217] on div "Janela de atendimento Grade de atendimento Capacidade Transportadoras Veículos …" at bounding box center [691, 297] width 1382 height 595
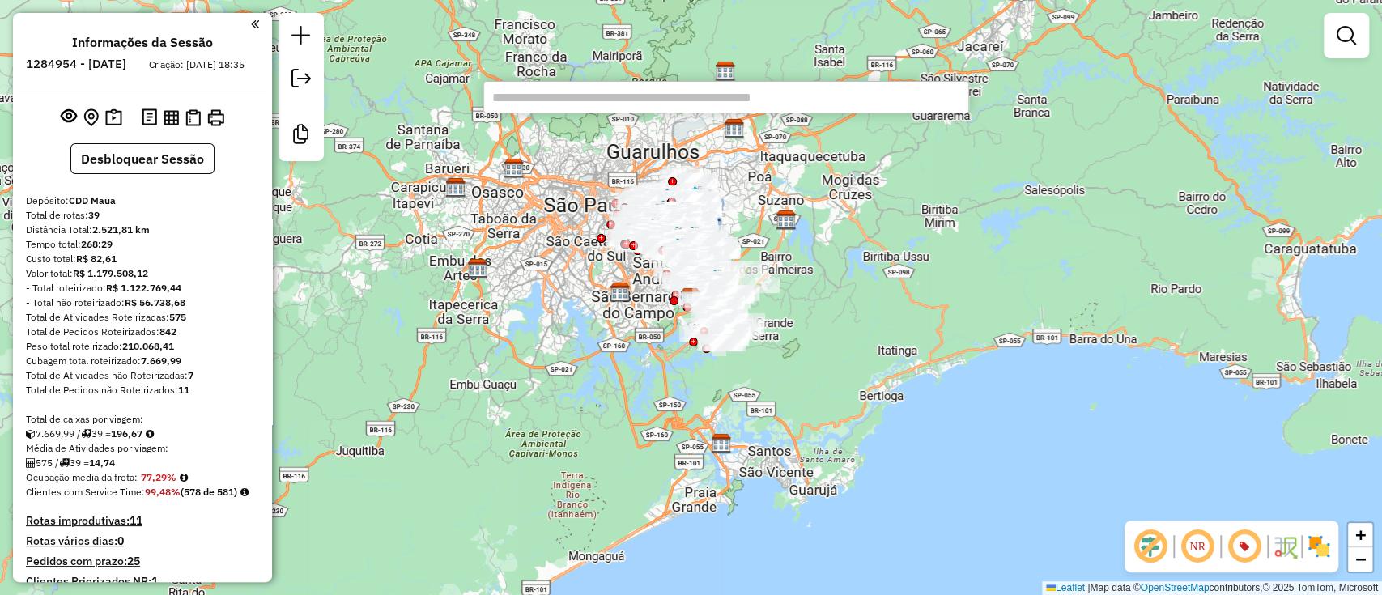
paste input "****"
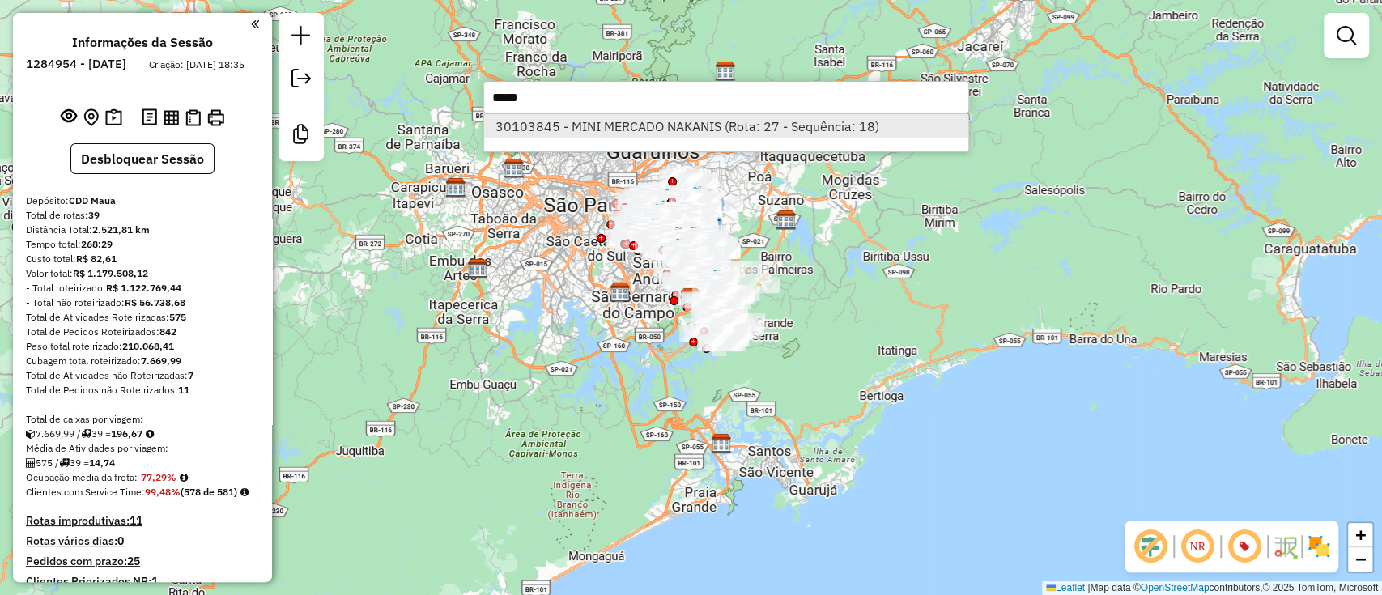
type input "****"
click at [722, 133] on li "30103845 - MINI MERCADO NAKANIS (Rota: 27 - Sequência: 18)" at bounding box center [726, 126] width 484 height 24
select select "**********"
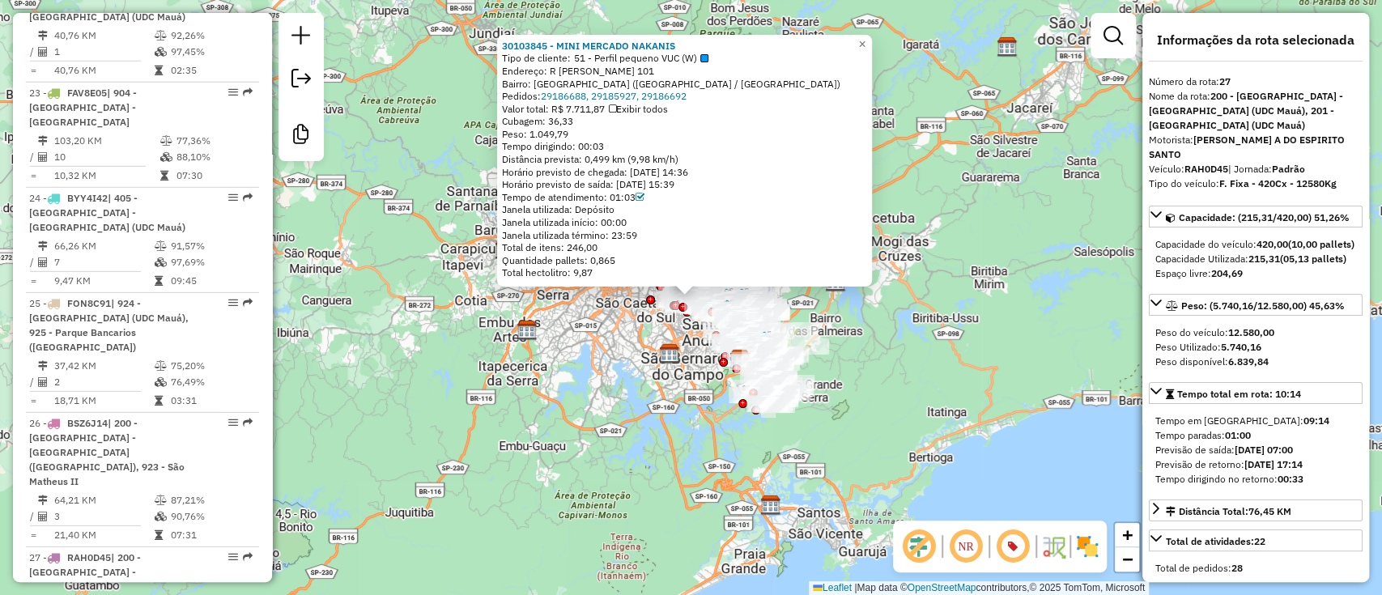
scroll to position [3316, 0]
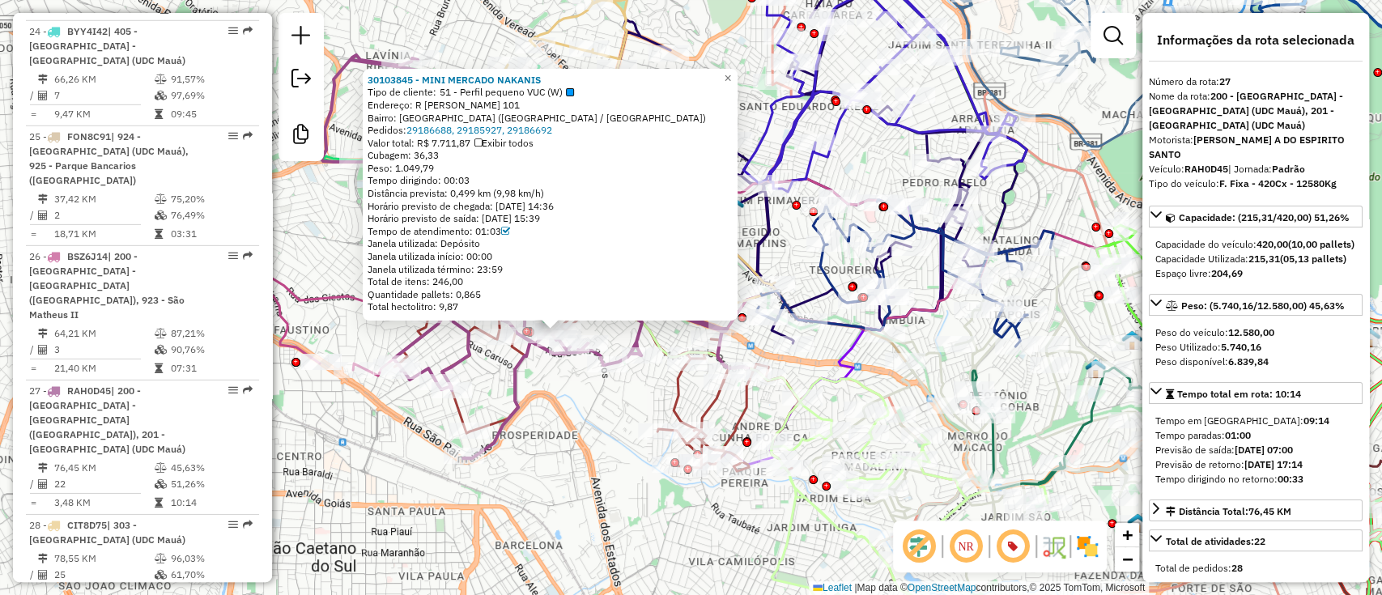
click at [1096, 544] on img at bounding box center [1088, 547] width 26 height 26
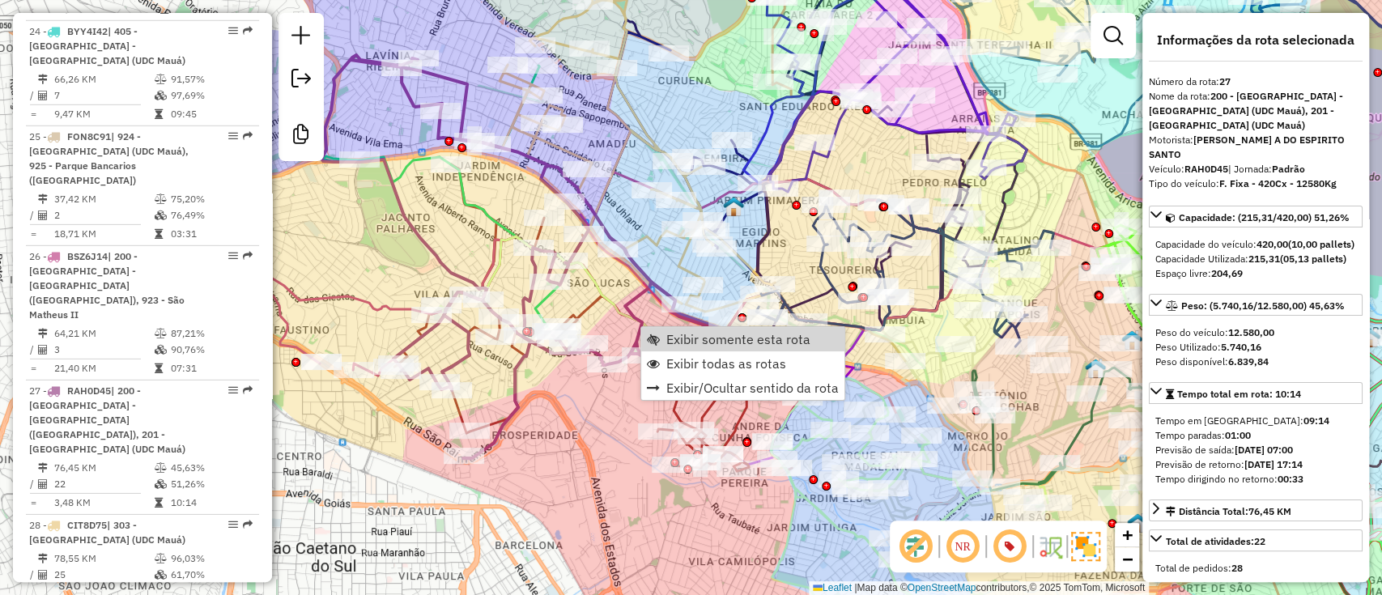
click at [585, 433] on div "Janela de atendimento Grade de atendimento Capacidade Transportadoras Veículos …" at bounding box center [691, 297] width 1382 height 595
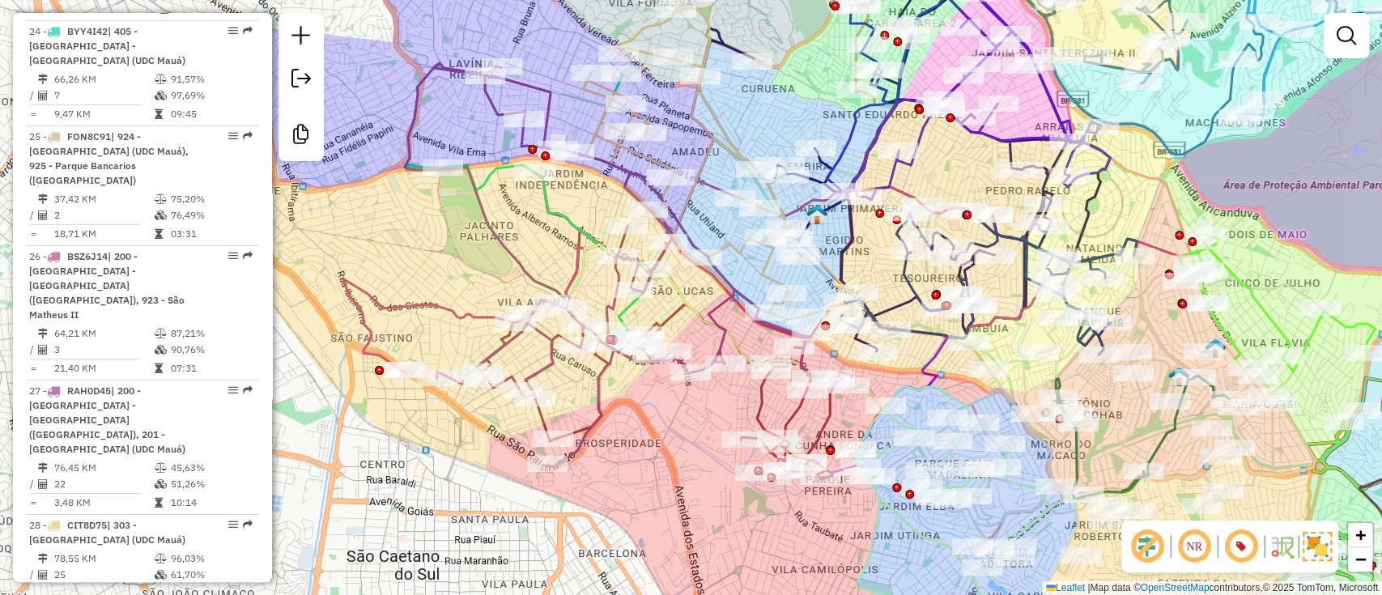
drag, startPoint x: 564, startPoint y: 450, endPoint x: 653, endPoint y: 458, distance: 89.4
click at [653, 458] on div "Janela de atendimento Grade de atendimento Capacidade Transportadoras Veículos …" at bounding box center [691, 297] width 1382 height 595
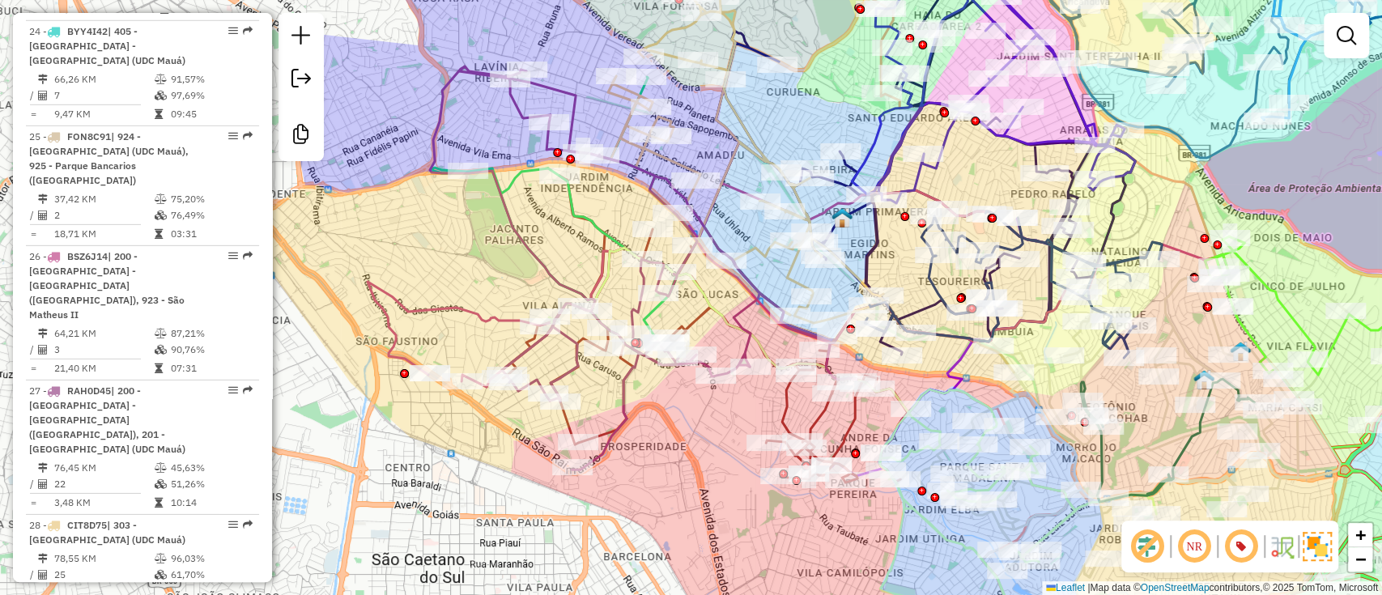
drag, startPoint x: 624, startPoint y: 450, endPoint x: 645, endPoint y: 455, distance: 21.6
click at [645, 455] on div "Janela de atendimento Grade de atendimento Capacidade Transportadoras Veículos …" at bounding box center [691, 297] width 1382 height 595
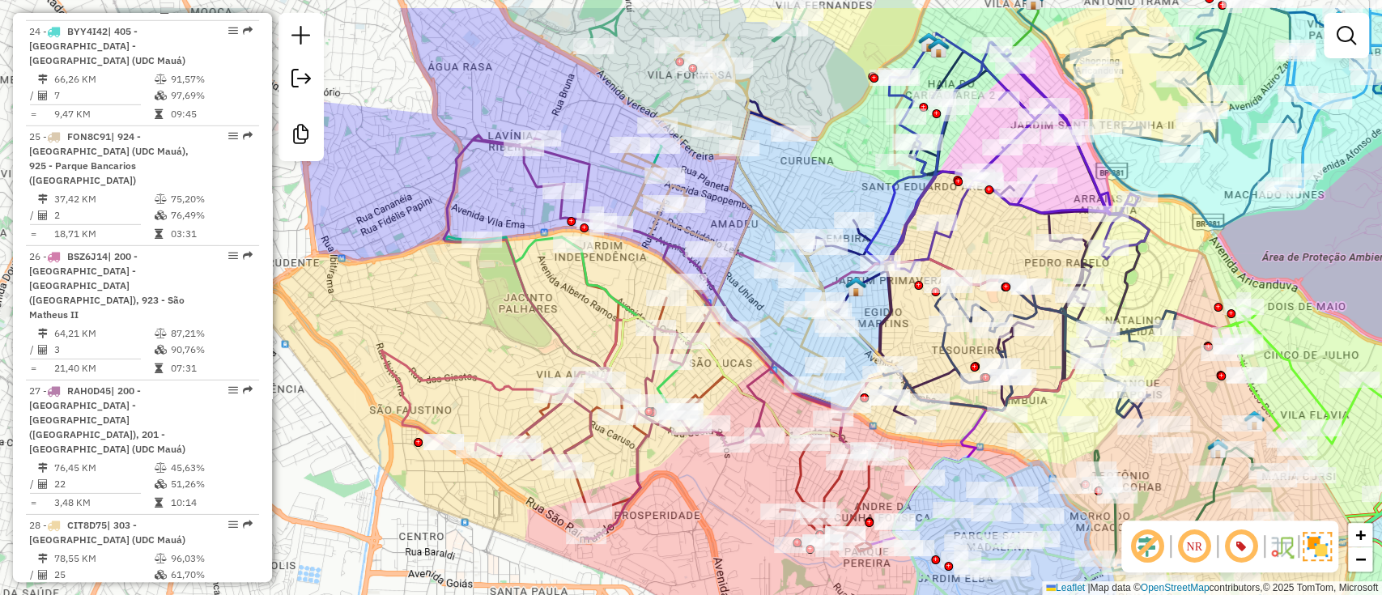
drag, startPoint x: 678, startPoint y: 470, endPoint x: 689, endPoint y: 537, distance: 68.2
click at [689, 537] on div "Janela de atendimento Grade de atendimento Capacidade Transportadoras Veículos …" at bounding box center [691, 297] width 1382 height 595
